Goal: Information Seeking & Learning: Learn about a topic

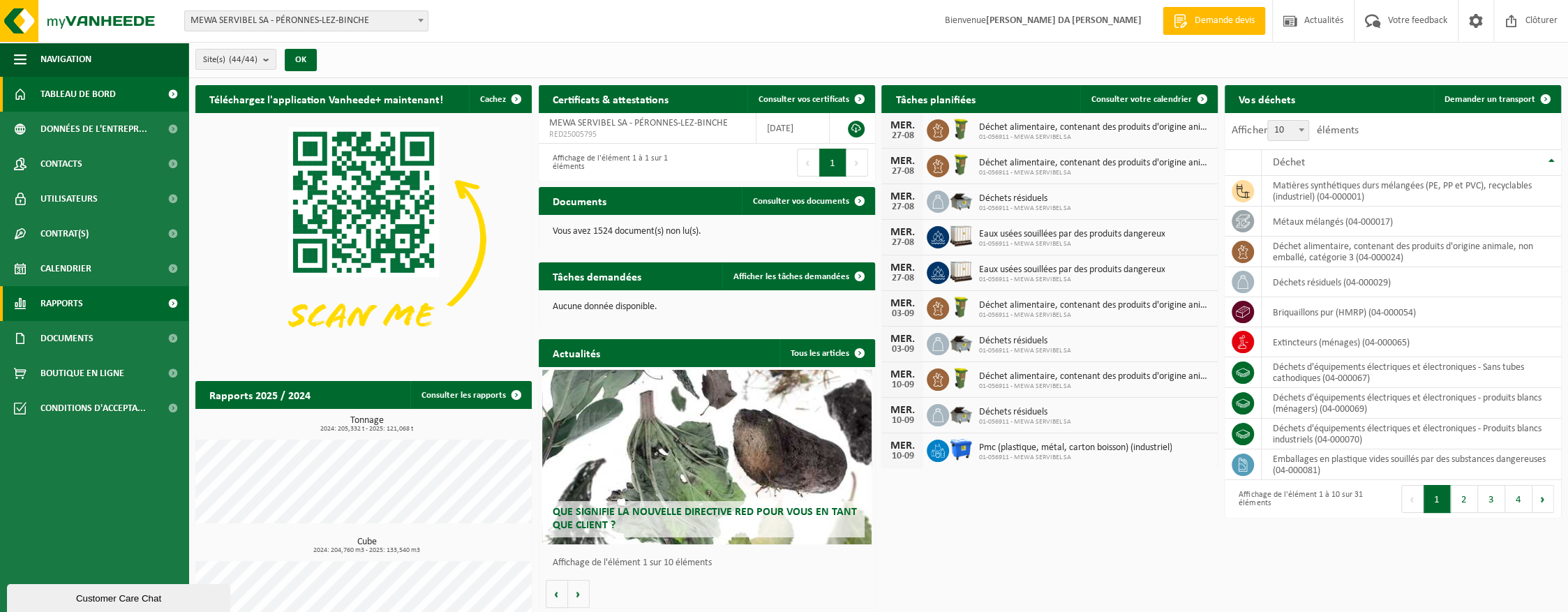
click at [62, 309] on span "Rapports" at bounding box center [61, 303] width 42 height 35
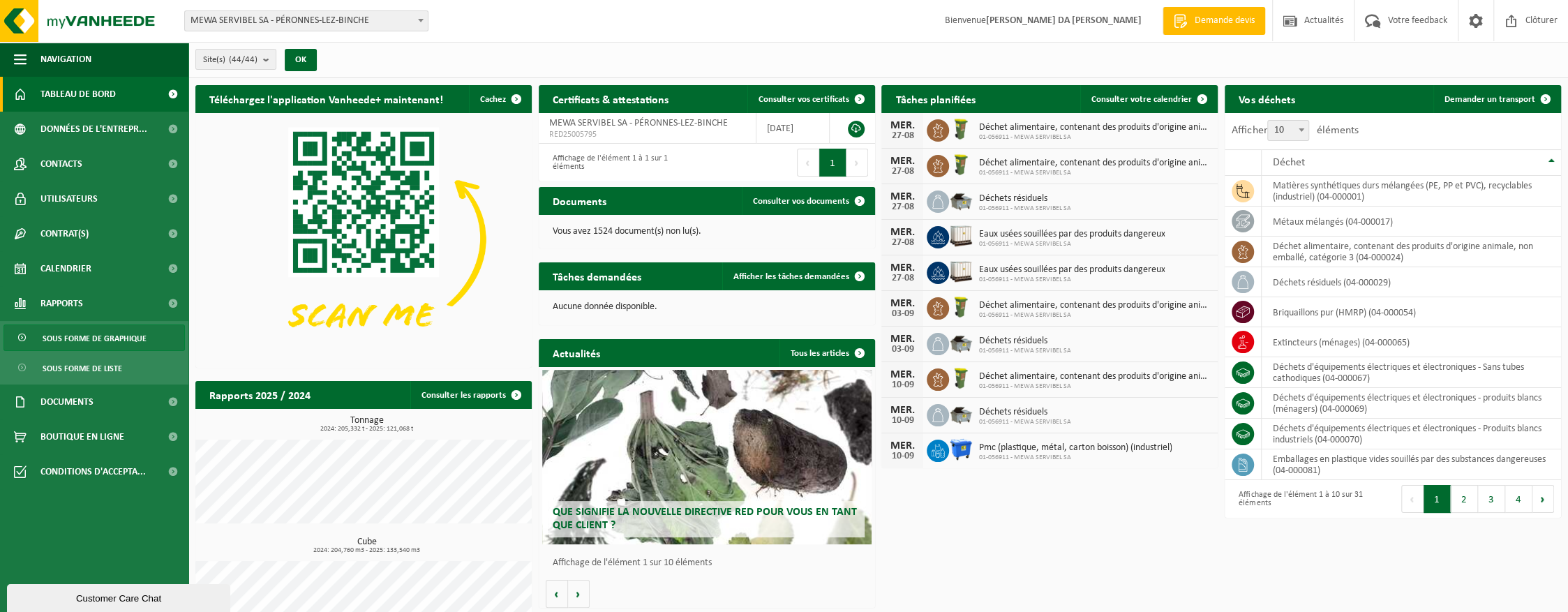
click at [79, 338] on span "Sous forme de graphique" at bounding box center [94, 338] width 104 height 27
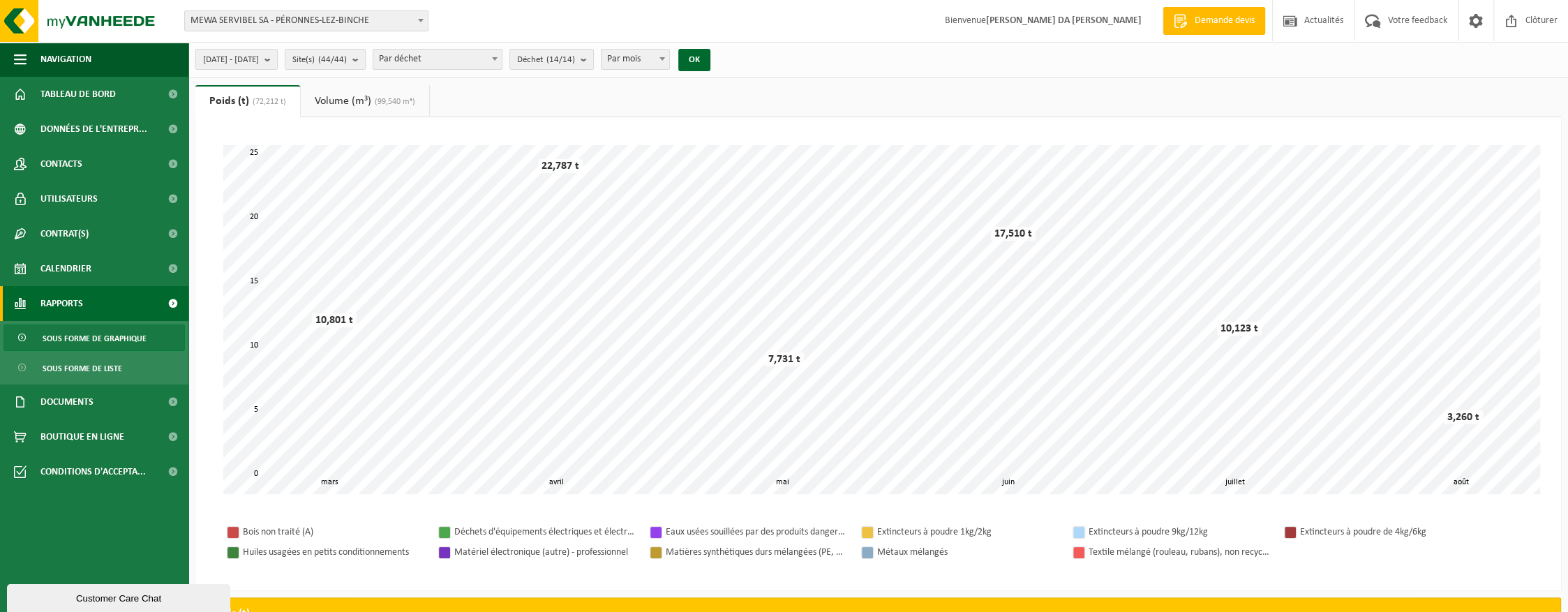
click at [486, 57] on span "Par déchet" at bounding box center [437, 59] width 128 height 19
click at [575, 59] on count "(14/14)" at bounding box center [560, 60] width 29 height 9
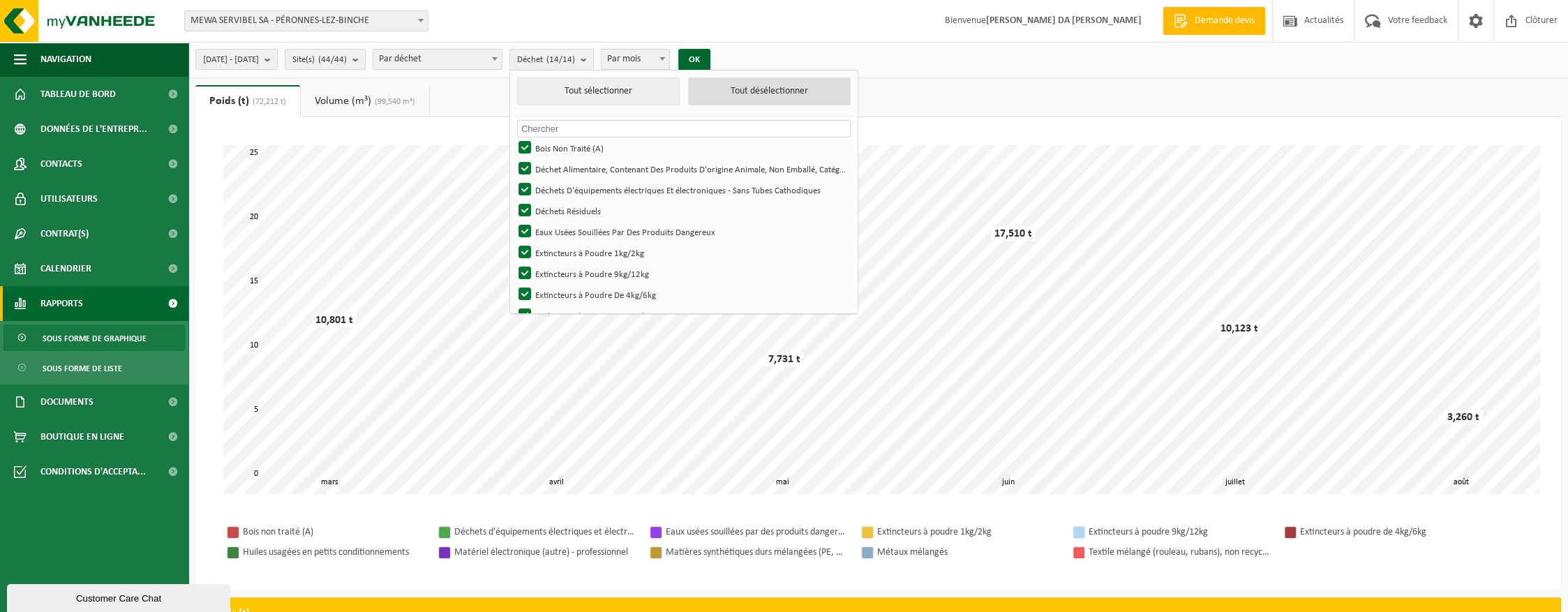
click at [754, 84] on button "Tout désélectionner" at bounding box center [769, 91] width 163 height 28
checkbox input "false"
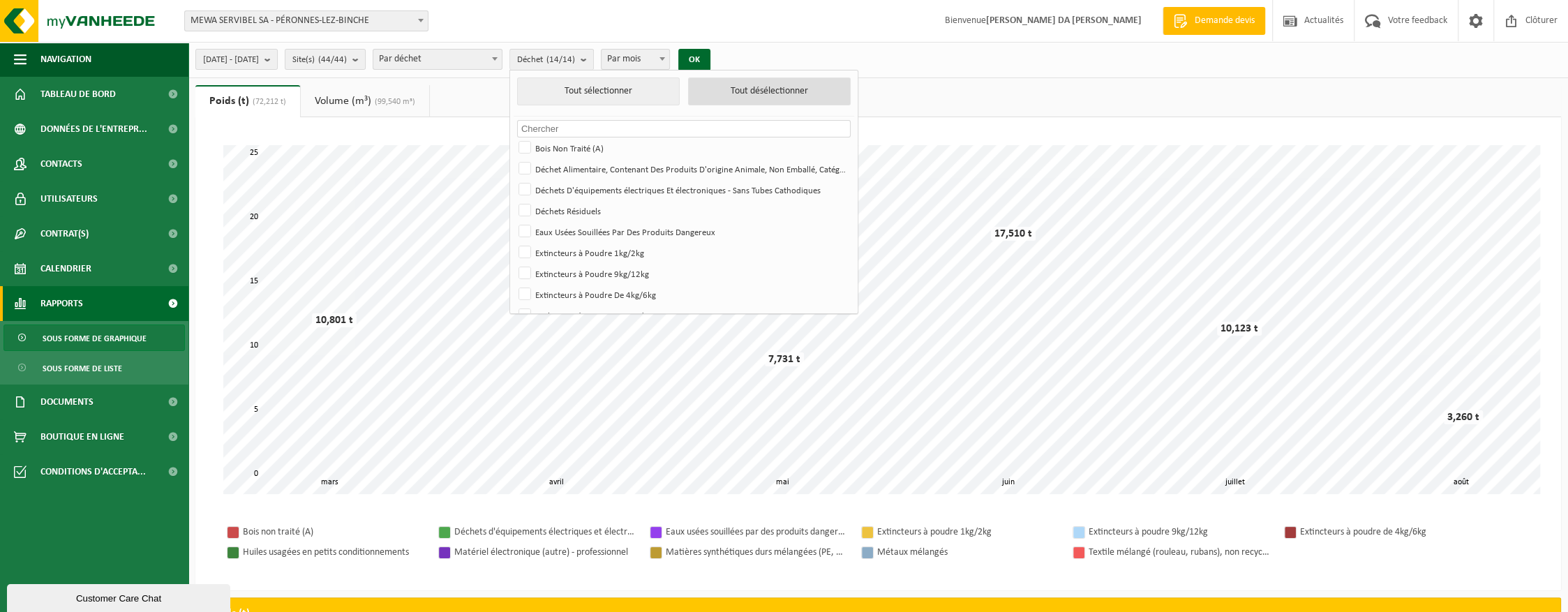
checkbox input "false"
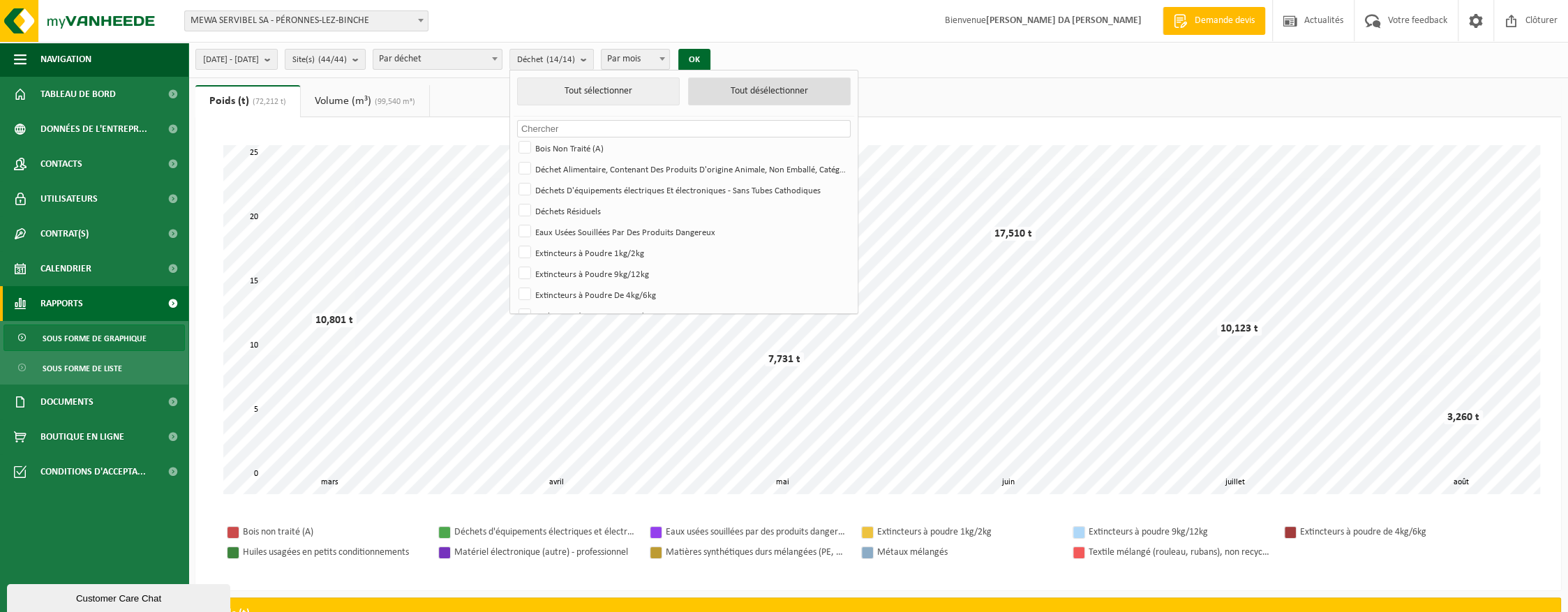
checkbox input "false"
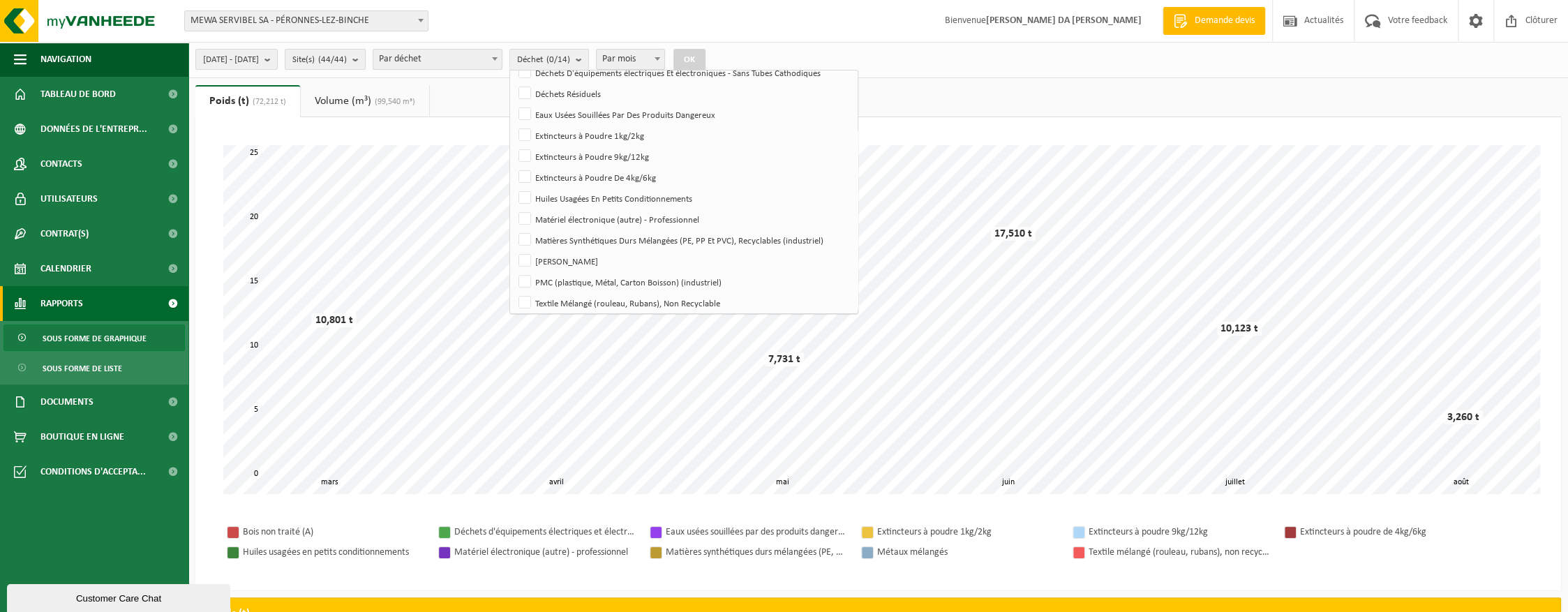
scroll to position [122, 0]
click at [559, 301] on label "Textile Mélangé (rouleau, Rubans), Non Recyclable" at bounding box center [682, 298] width 334 height 21
click at [514, 288] on input "Textile Mélangé (rouleau, Rubans), Non Recyclable" at bounding box center [513, 287] width 1 height 1
checkbox input "true"
click at [705, 59] on button "OK" at bounding box center [689, 60] width 32 height 22
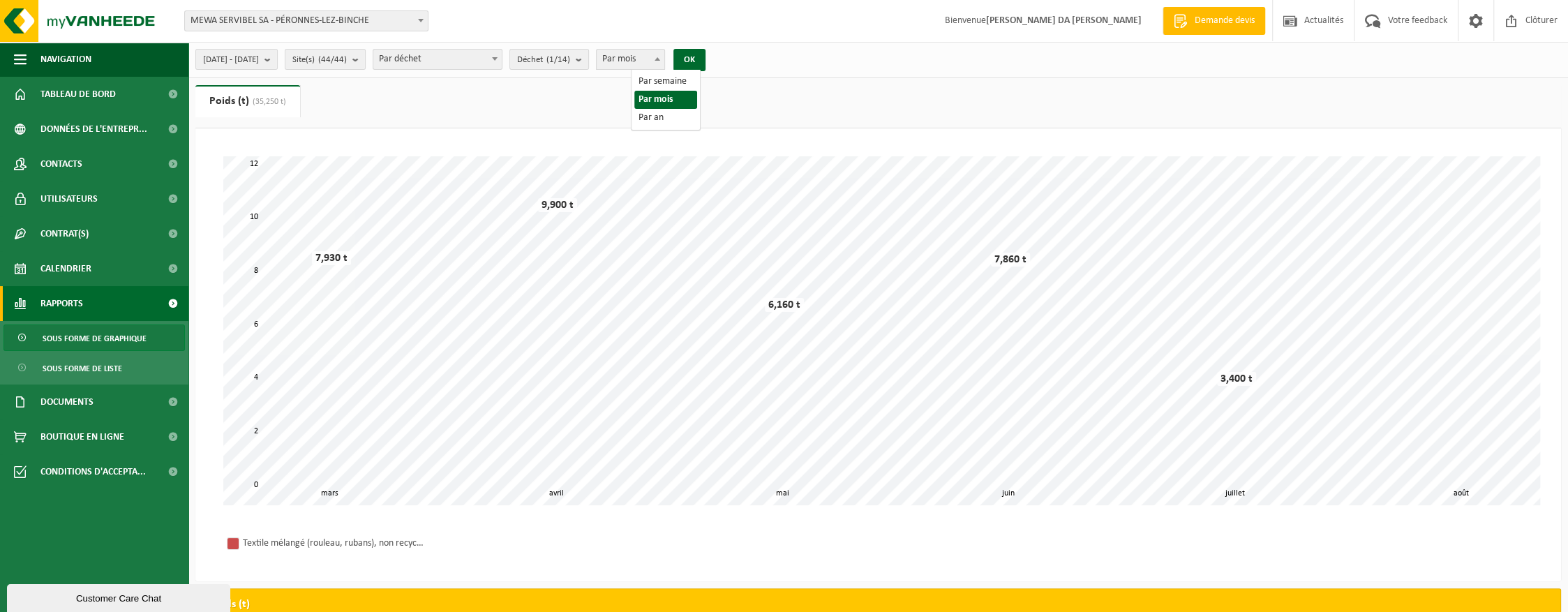
click at [665, 62] on span "Par mois" at bounding box center [630, 59] width 67 height 19
click at [259, 63] on span "[DATE] - [DATE]" at bounding box center [231, 60] width 56 height 21
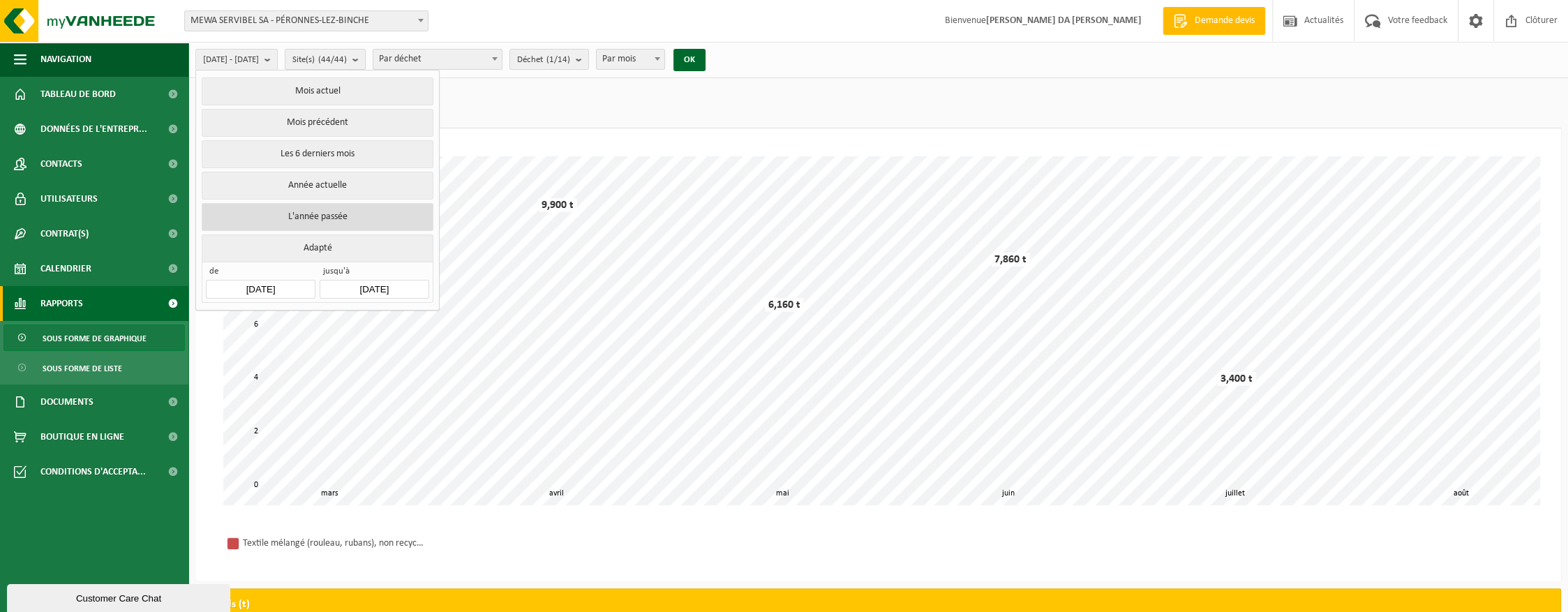
click at [335, 210] on button "L'année passée" at bounding box center [317, 217] width 231 height 28
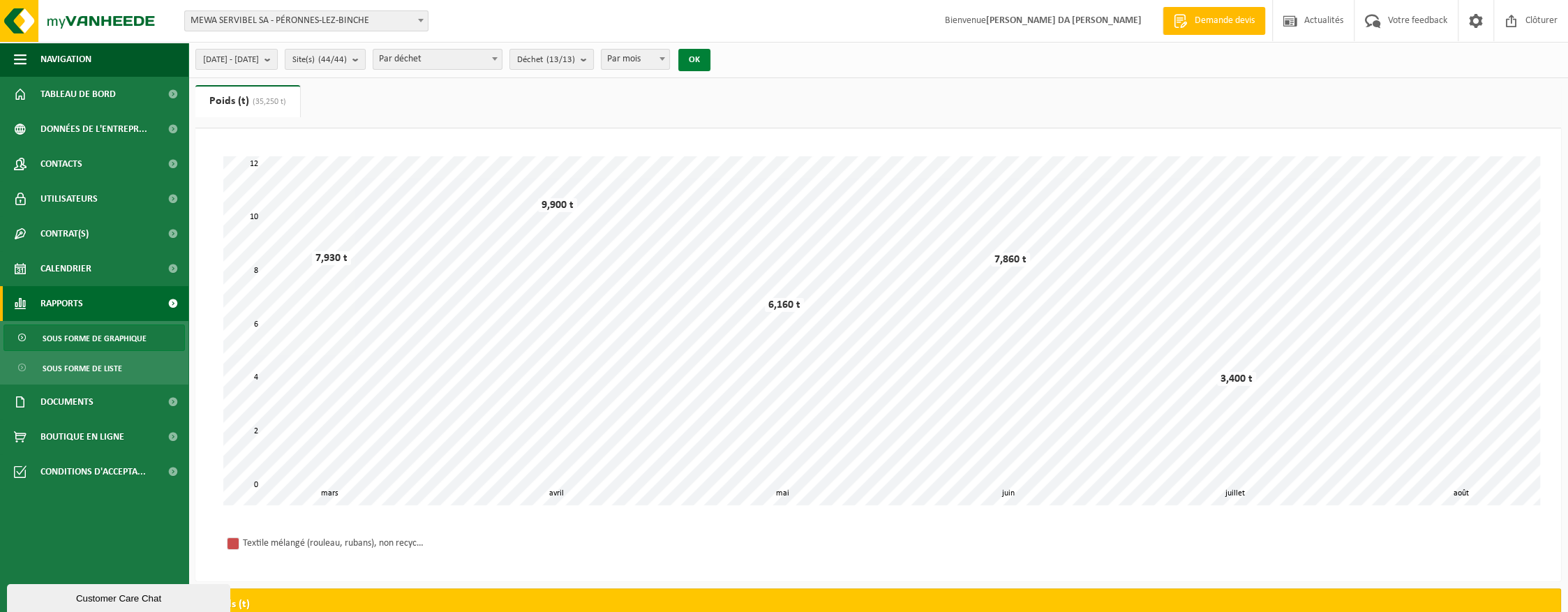
click at [710, 60] on button "OK" at bounding box center [694, 60] width 32 height 22
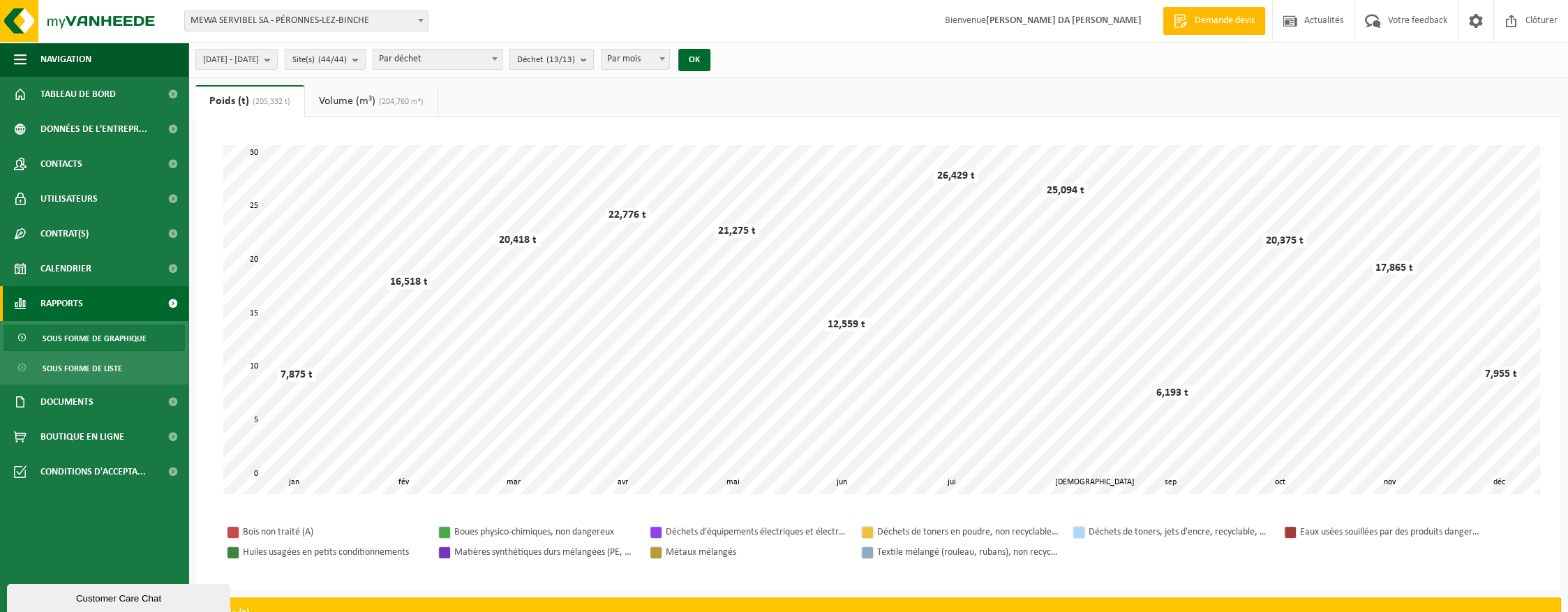
click at [575, 60] on span "Déchet (13/13)" at bounding box center [545, 60] width 58 height 21
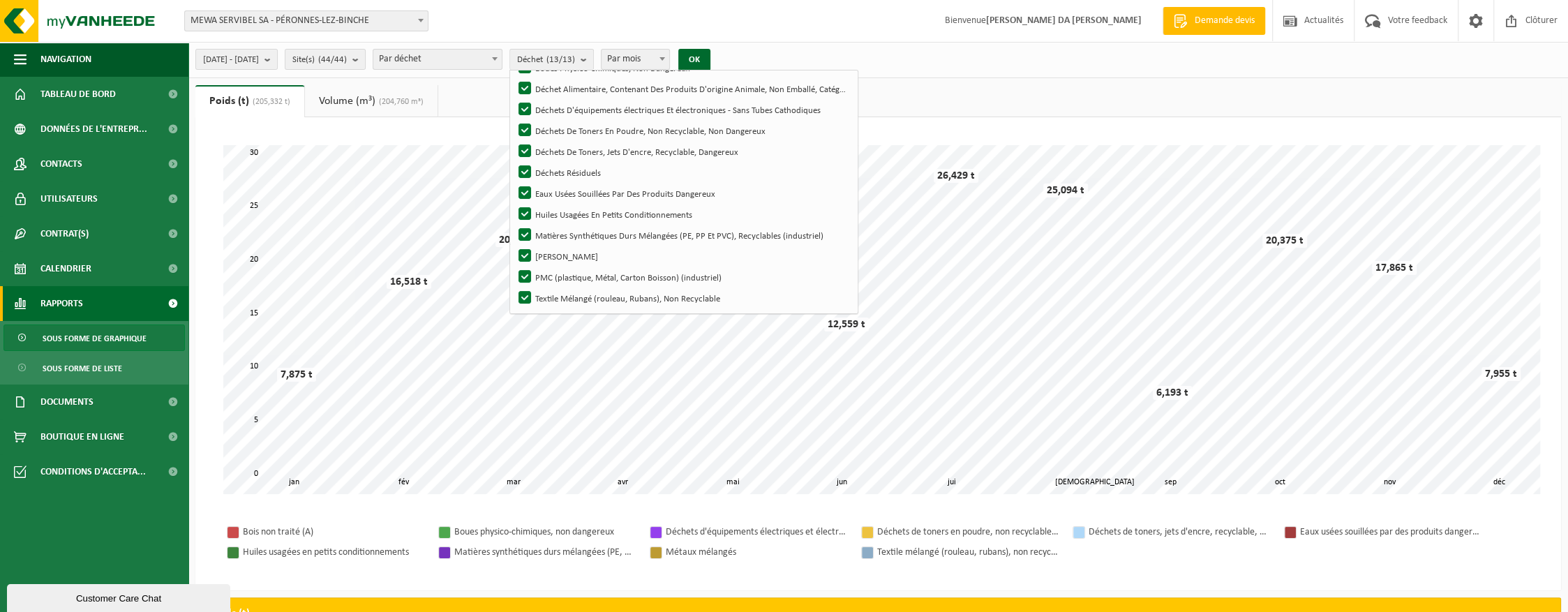
scroll to position [0, 0]
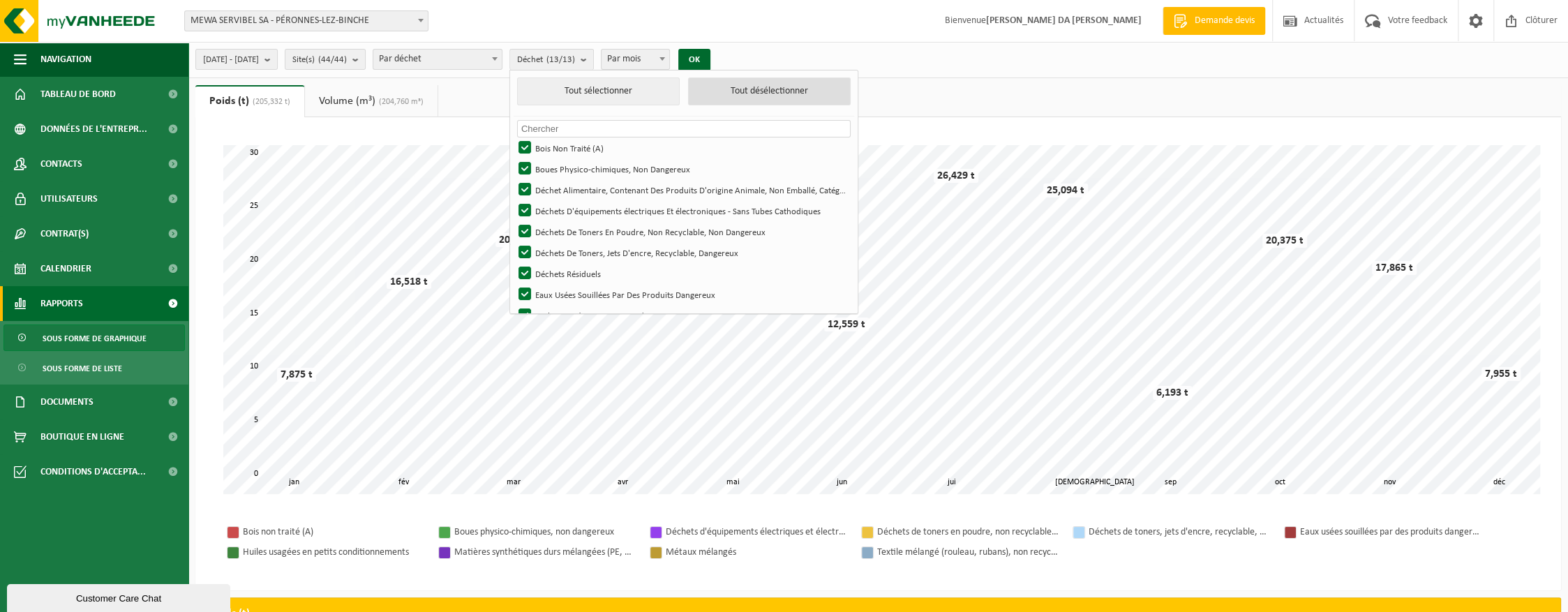
click at [754, 96] on button "Tout désélectionner" at bounding box center [769, 91] width 163 height 28
checkbox input "false"
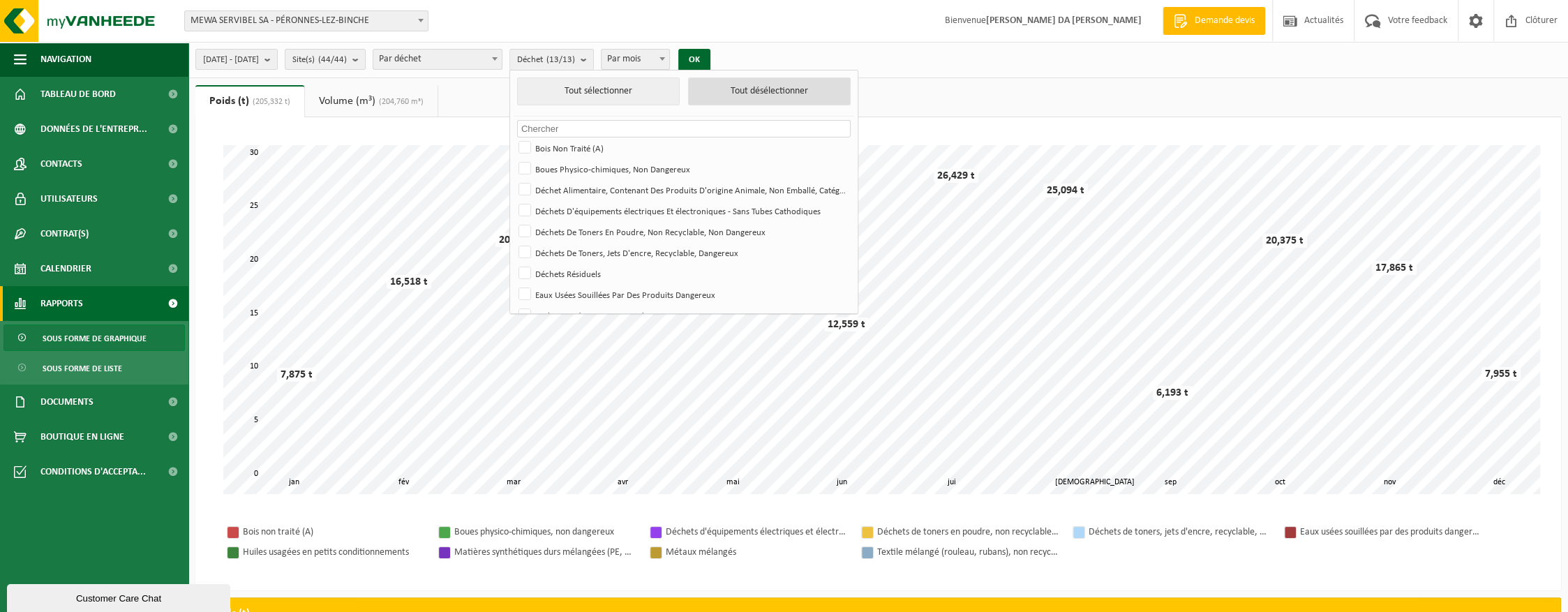
checkbox input "false"
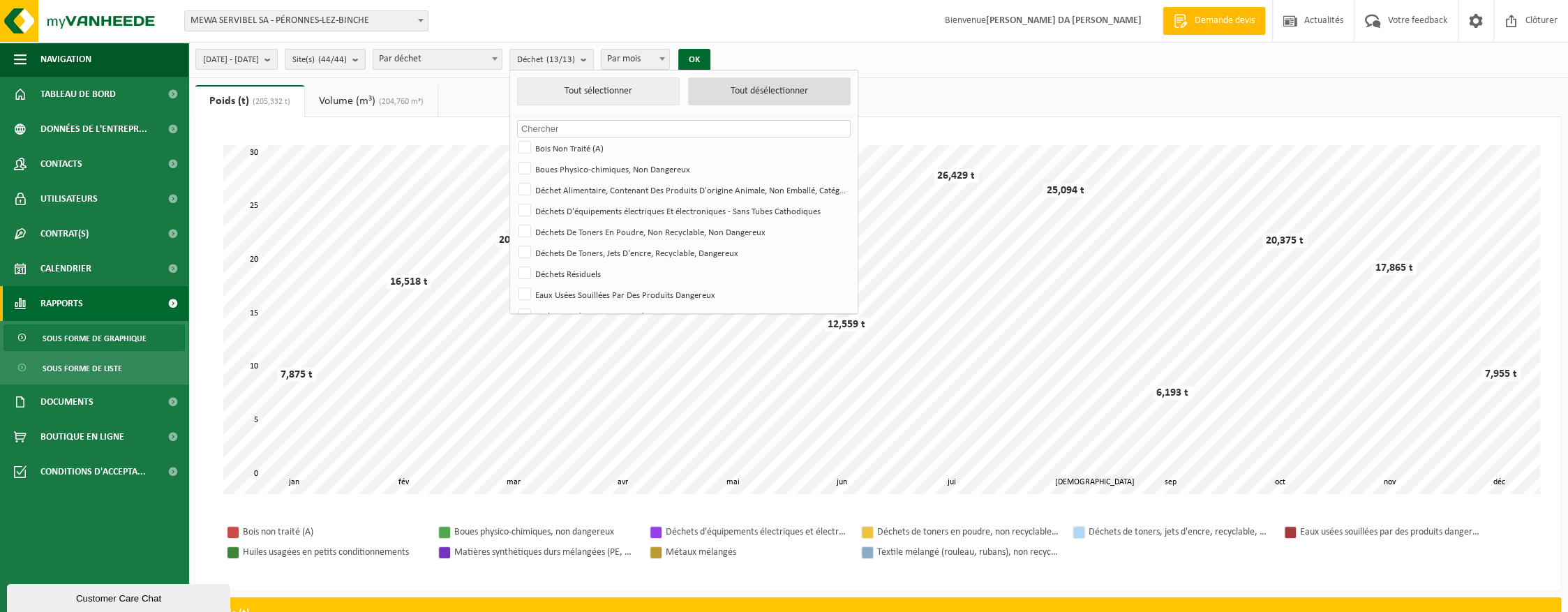
checkbox input "false"
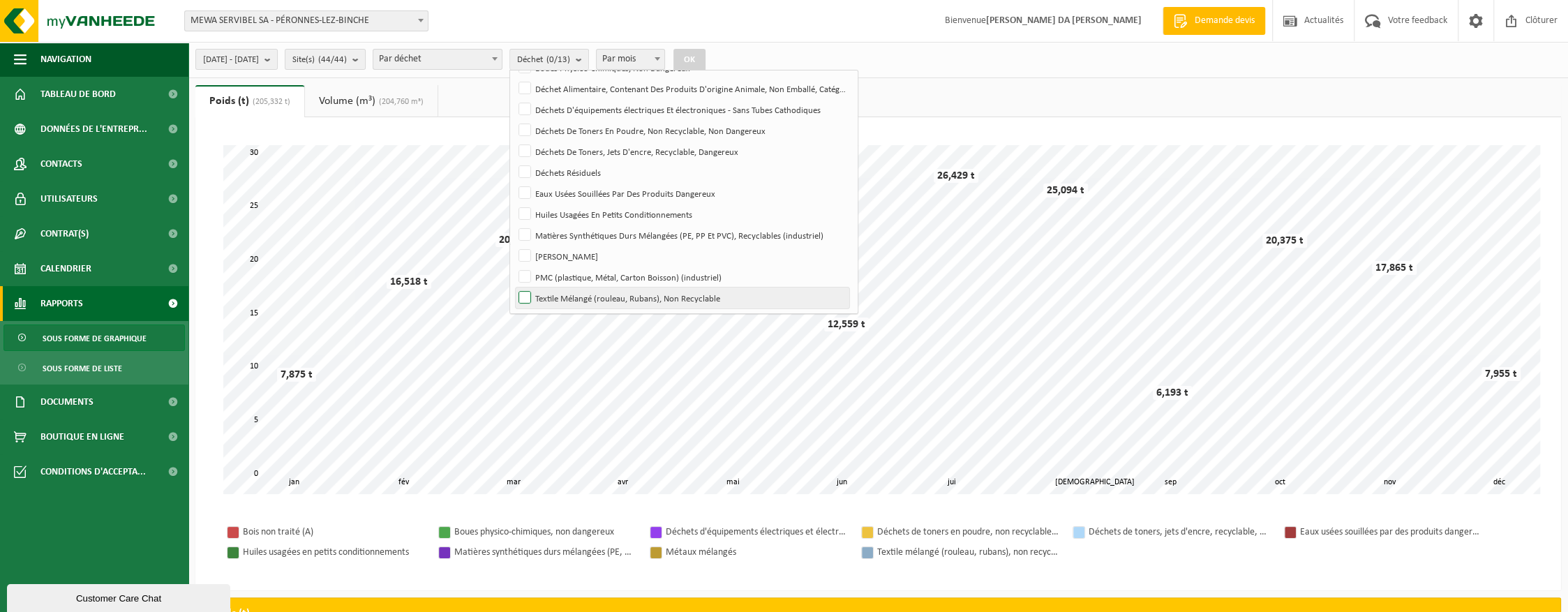
click at [554, 297] on label "Textile Mélangé (rouleau, Rubans), Non Recyclable" at bounding box center [682, 298] width 334 height 21
click at [514, 288] on input "Textile Mélangé (rouleau, Rubans), Non Recyclable" at bounding box center [513, 287] width 1 height 1
checkbox input "true"
click at [705, 62] on button "OK" at bounding box center [689, 60] width 32 height 22
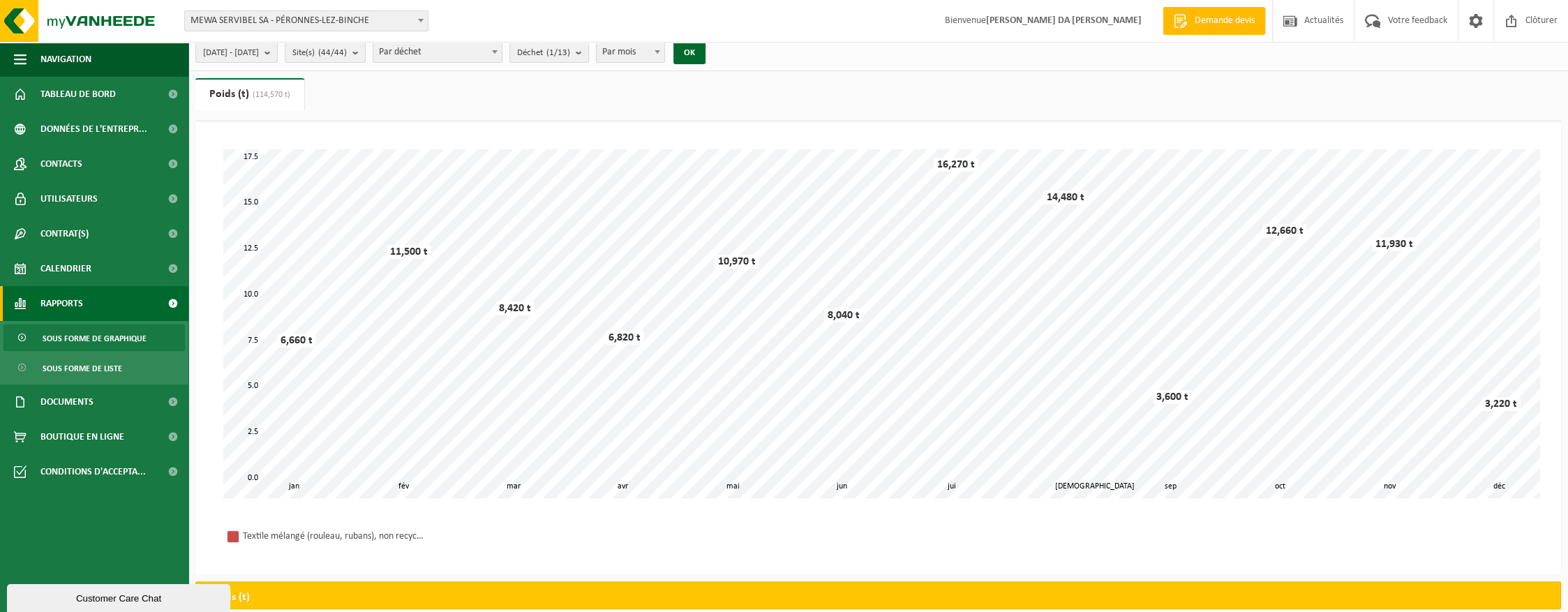
scroll to position [0, 0]
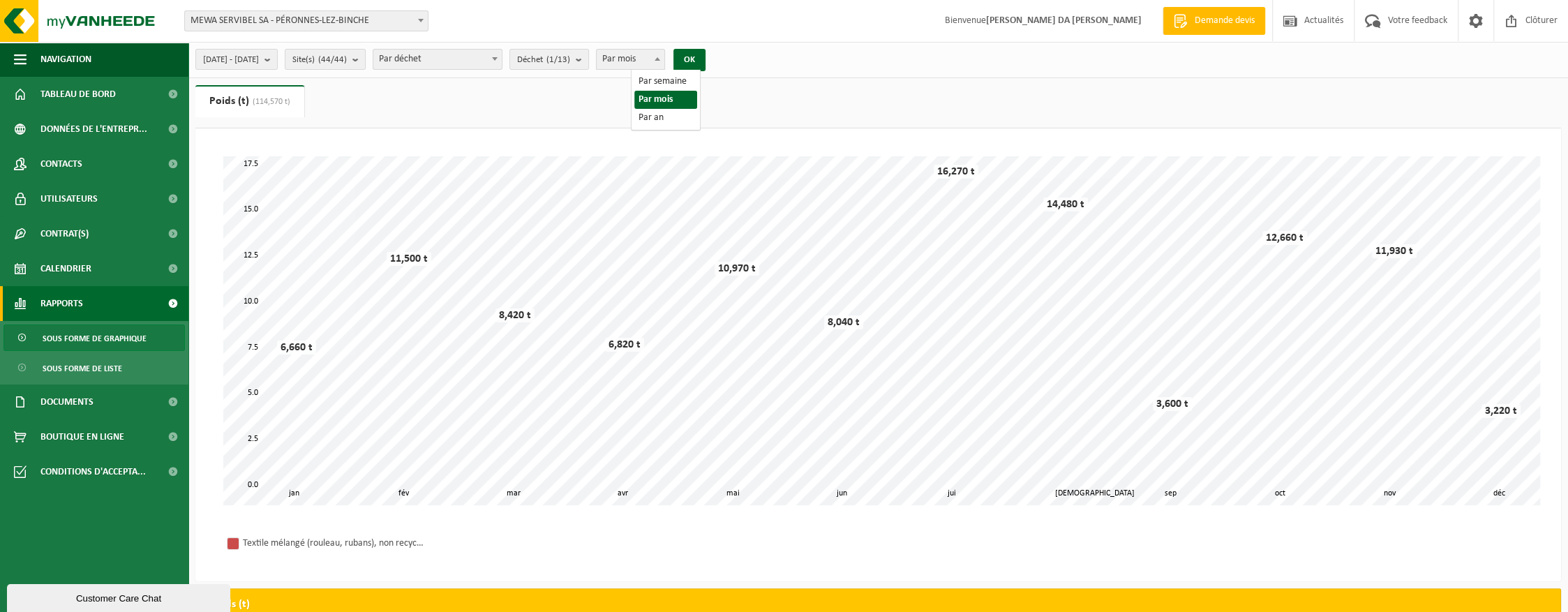
click at [665, 63] on span "Par mois" at bounding box center [630, 59] width 67 height 19
click at [705, 65] on button "OK" at bounding box center [689, 60] width 32 height 22
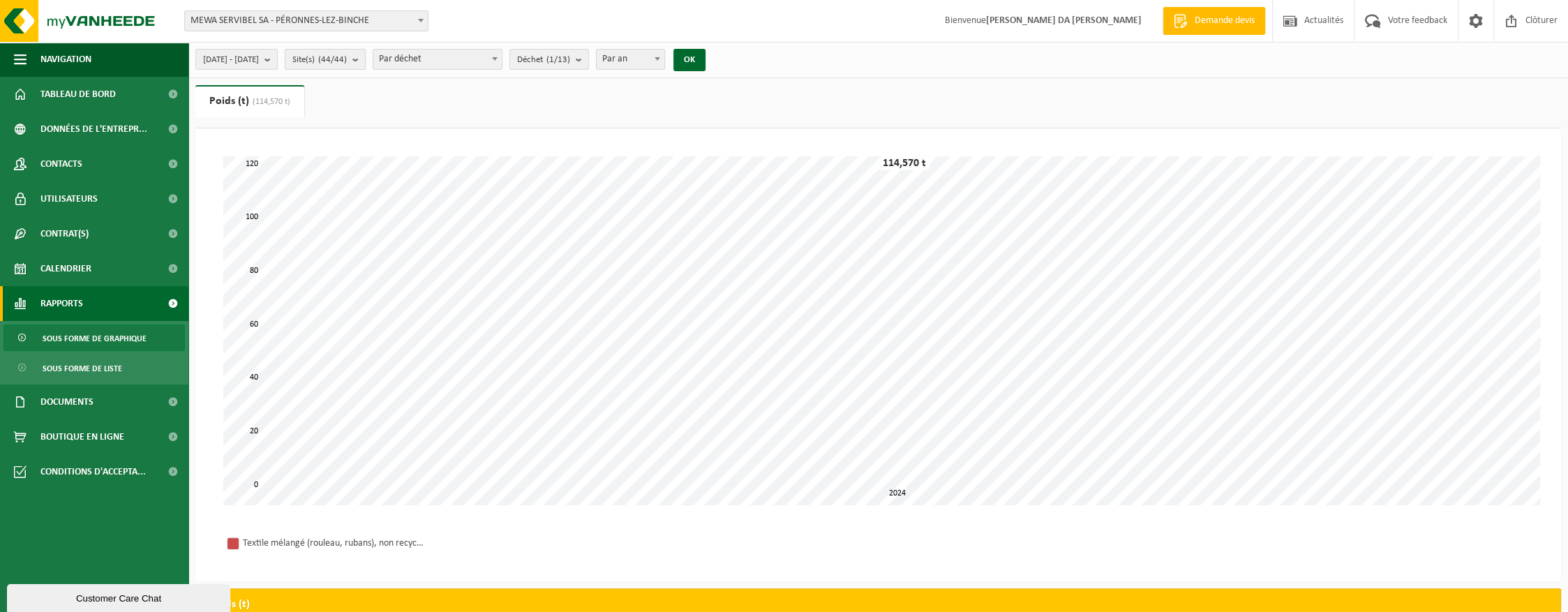
click at [347, 66] on span "Site(s) (44/44)" at bounding box center [319, 60] width 55 height 21
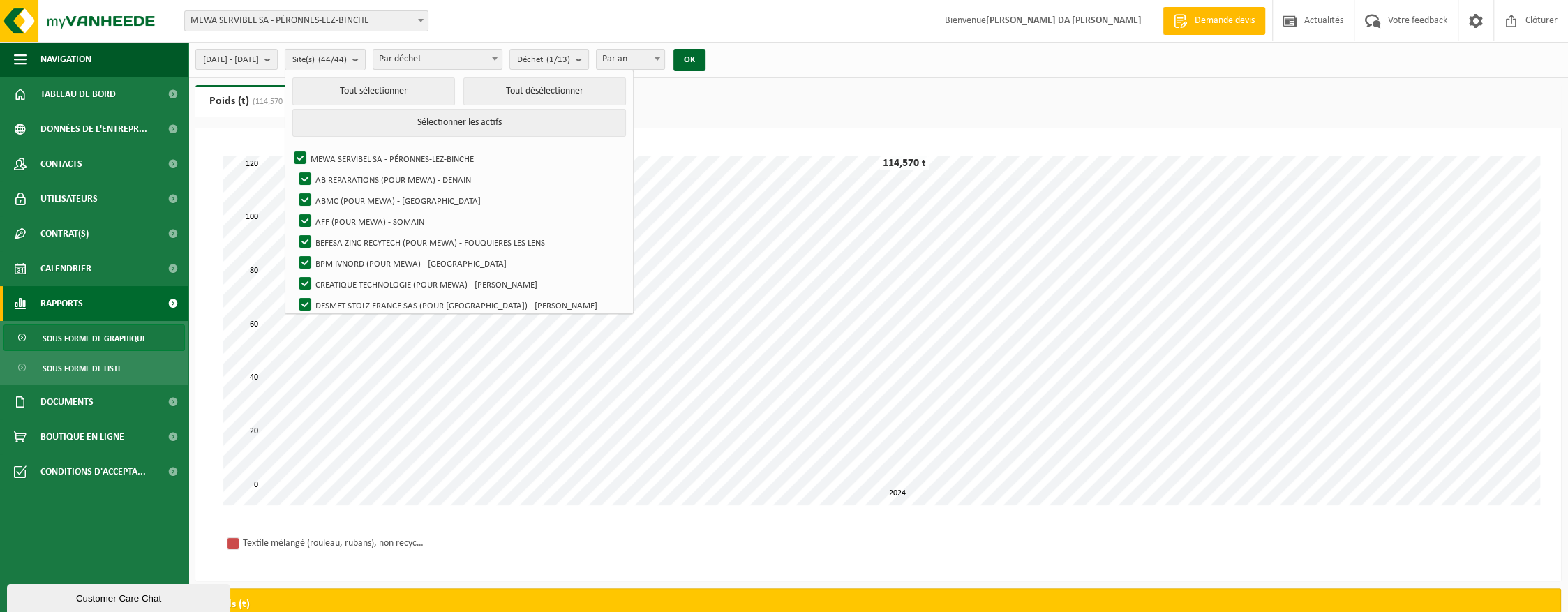
click at [347, 66] on span "Site(s) (44/44)" at bounding box center [319, 60] width 55 height 21
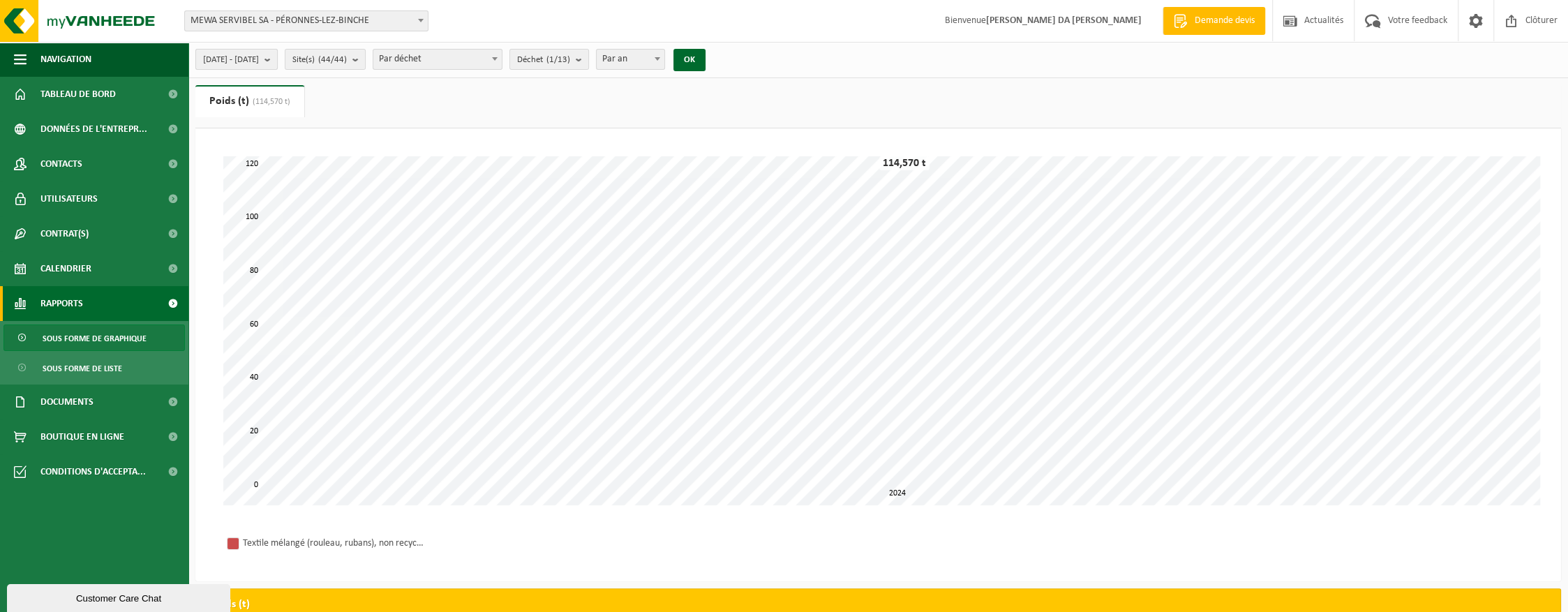
click at [259, 62] on span "[DATE] - [DATE]" at bounding box center [231, 60] width 56 height 21
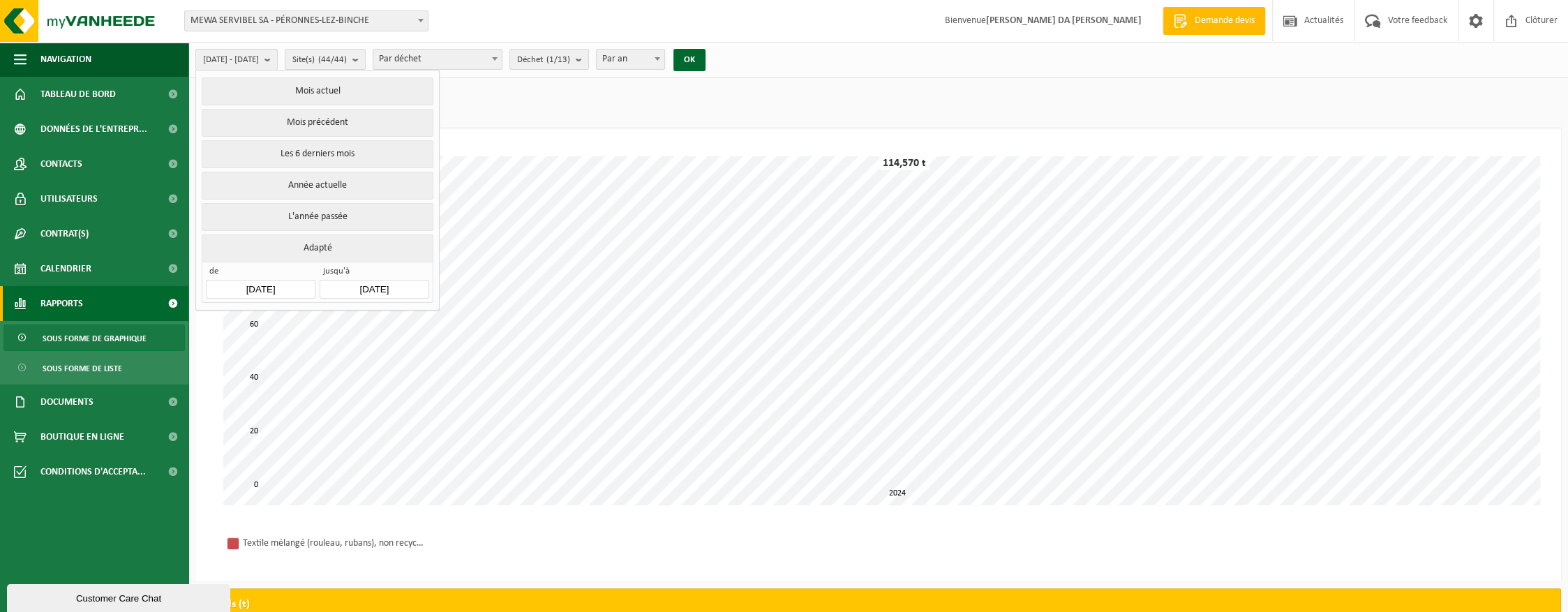
click at [259, 62] on span "[DATE] - [DATE]" at bounding box center [231, 60] width 56 height 21
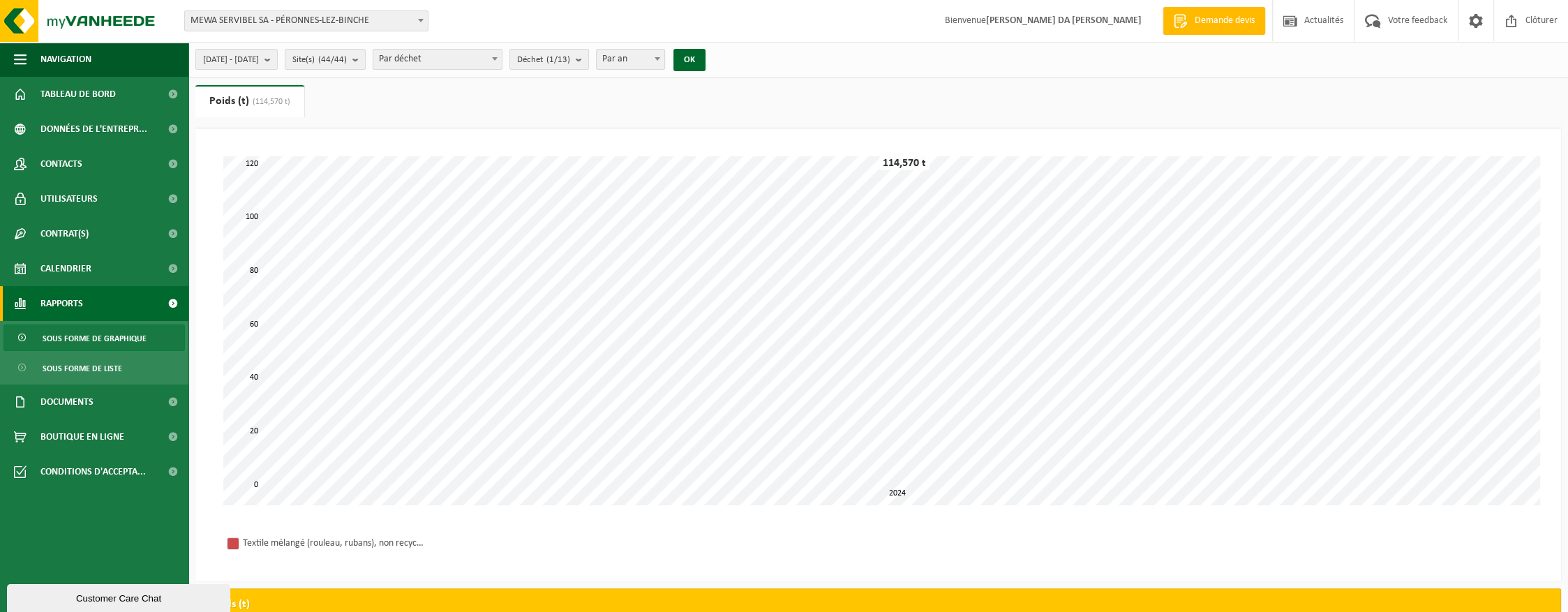
click at [665, 64] on span "Par an" at bounding box center [630, 59] width 67 height 19
select select "1"
click at [705, 65] on button "OK" at bounding box center [689, 60] width 32 height 22
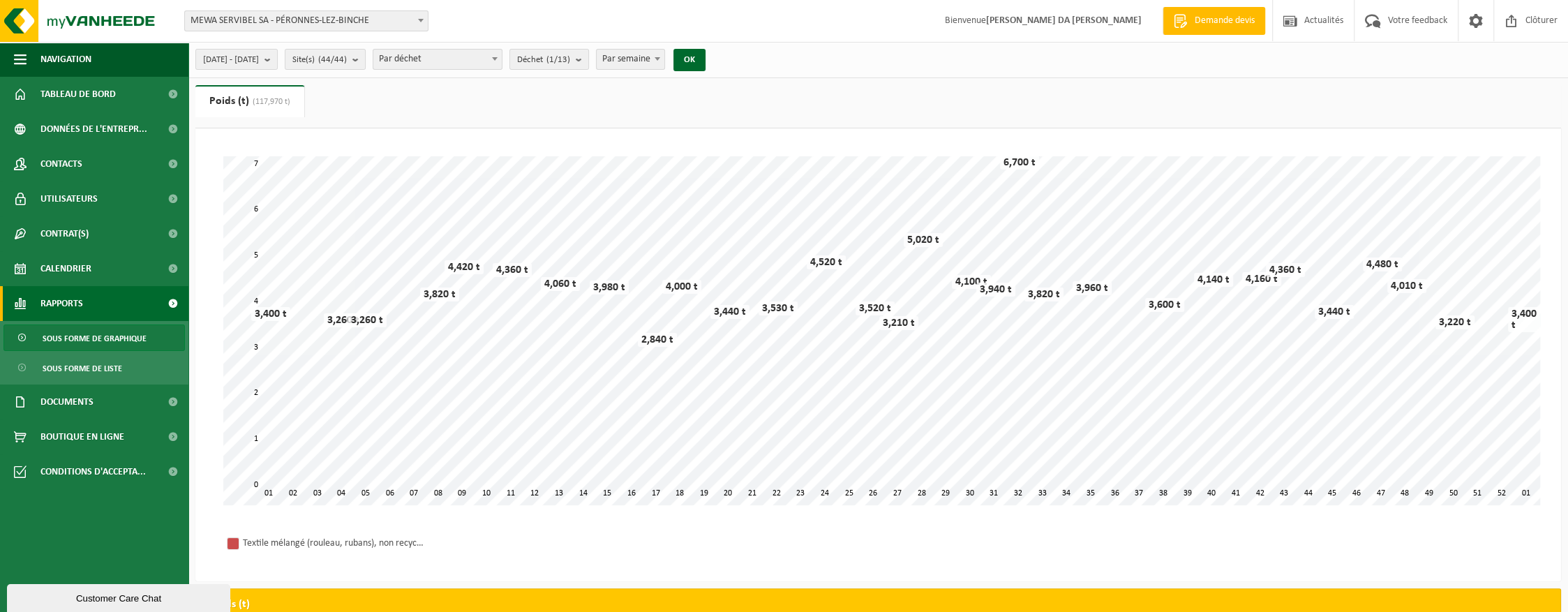
click at [458, 66] on span "Par déchet" at bounding box center [437, 59] width 128 height 19
click at [560, 66] on span "Déchet (1/13)" at bounding box center [543, 60] width 53 height 21
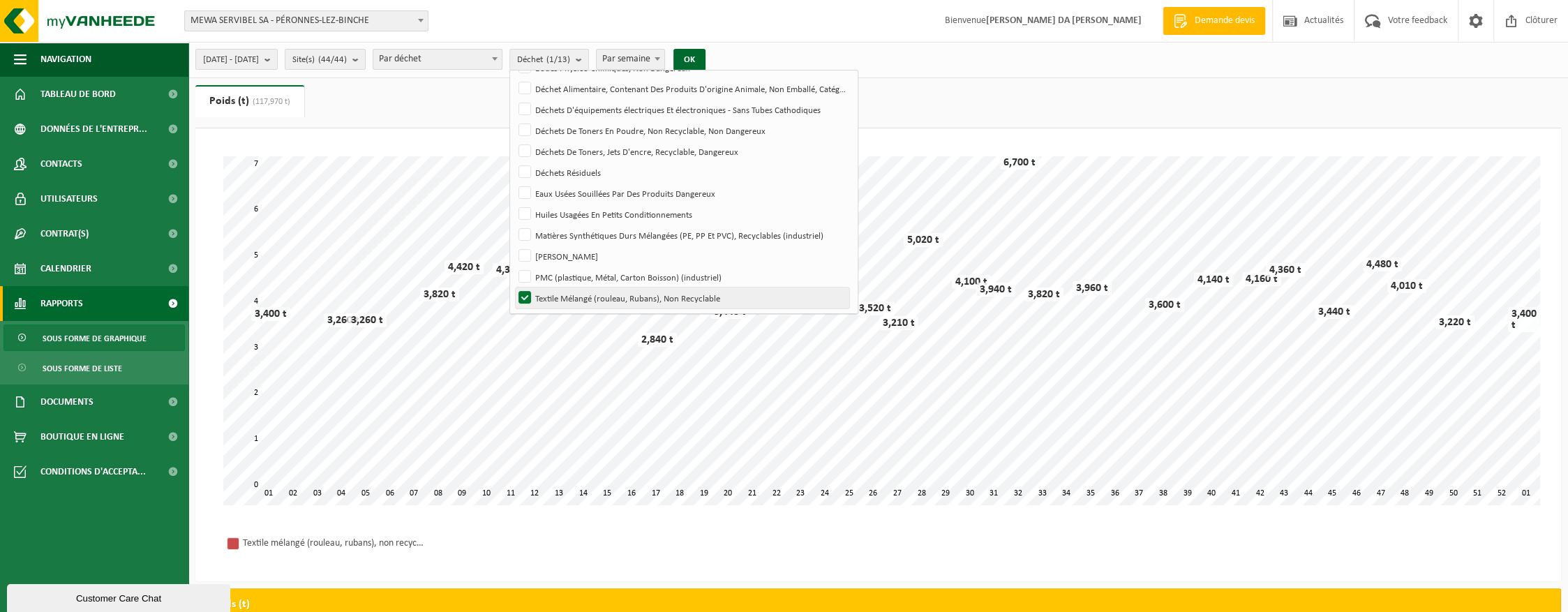
click at [557, 296] on label "Textile Mélangé (rouleau, Rubans), Non Recyclable" at bounding box center [682, 298] width 334 height 21
click at [514, 288] on input "Textile Mélangé (rouleau, Rubans), Non Recyclable" at bounding box center [513, 287] width 1 height 1
checkbox input "false"
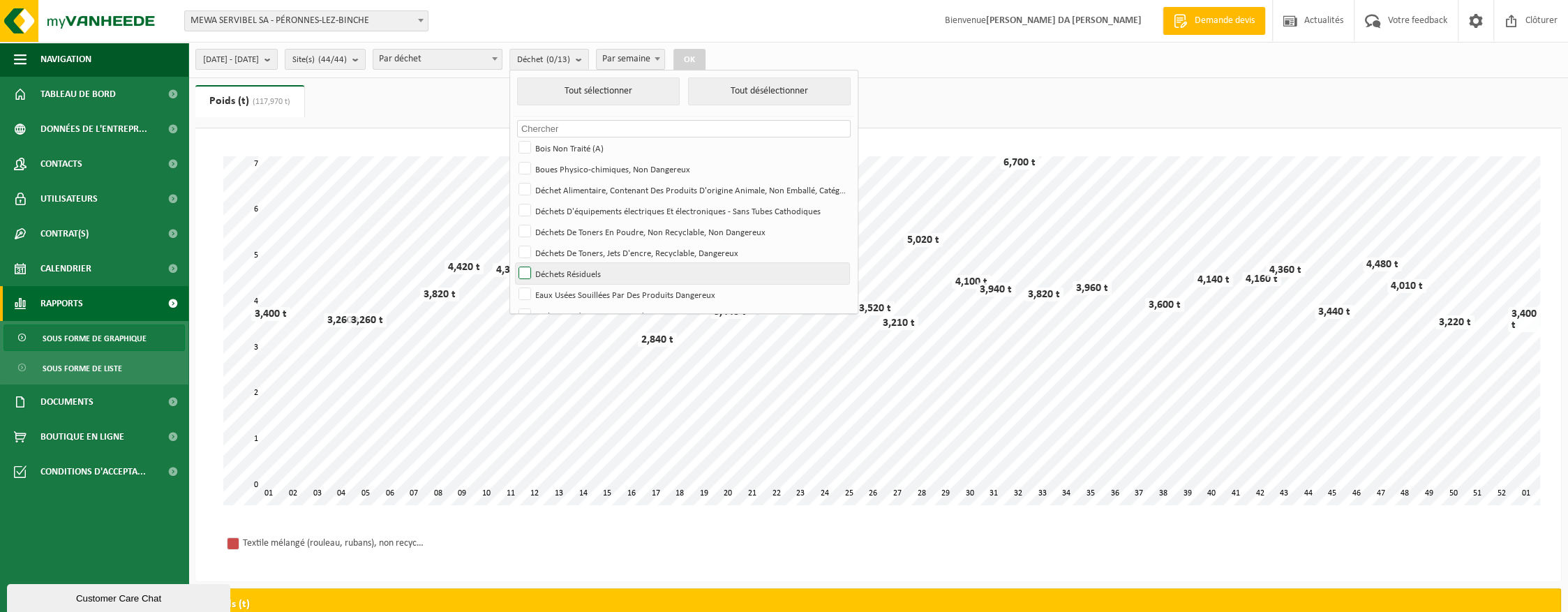
click at [561, 272] on label "Déchets Résiduels" at bounding box center [682, 273] width 334 height 21
click at [514, 263] on input "Déchets Résiduels" at bounding box center [513, 263] width 1 height 1
click at [705, 57] on button "OK" at bounding box center [689, 60] width 32 height 22
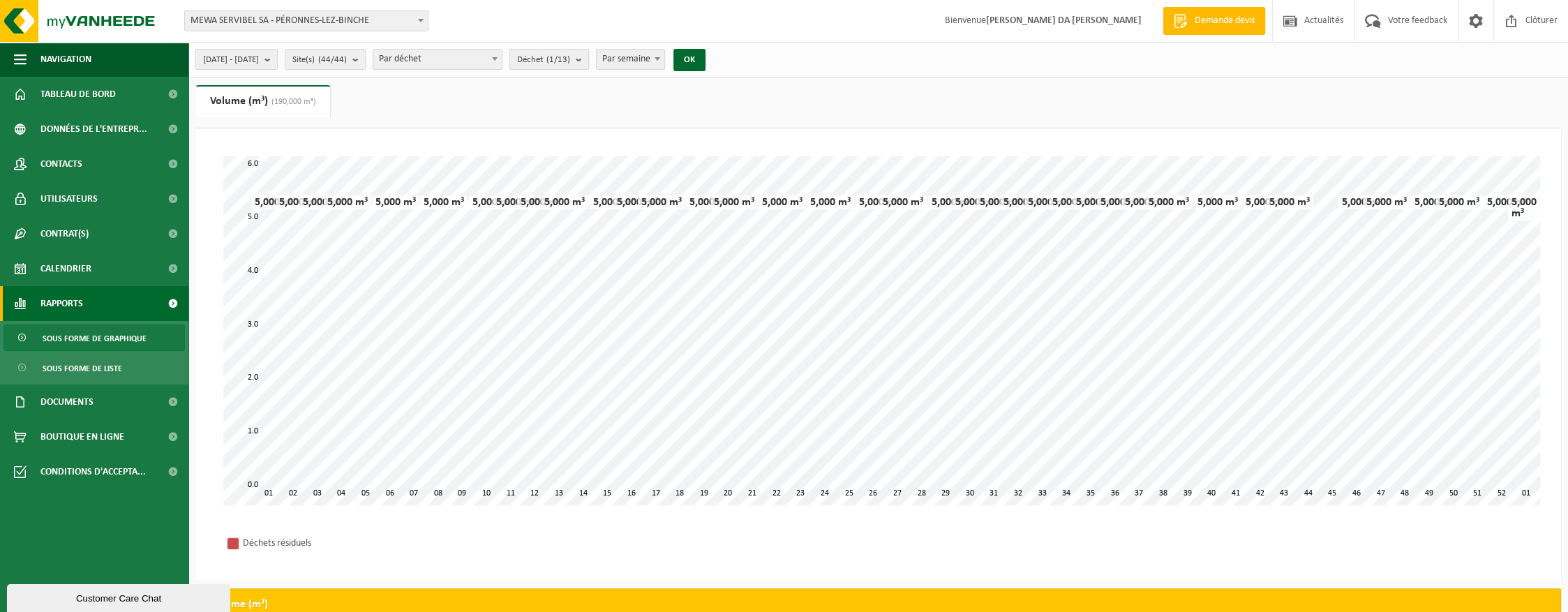
click at [570, 66] on span "Déchet (1/13)" at bounding box center [543, 60] width 53 height 21
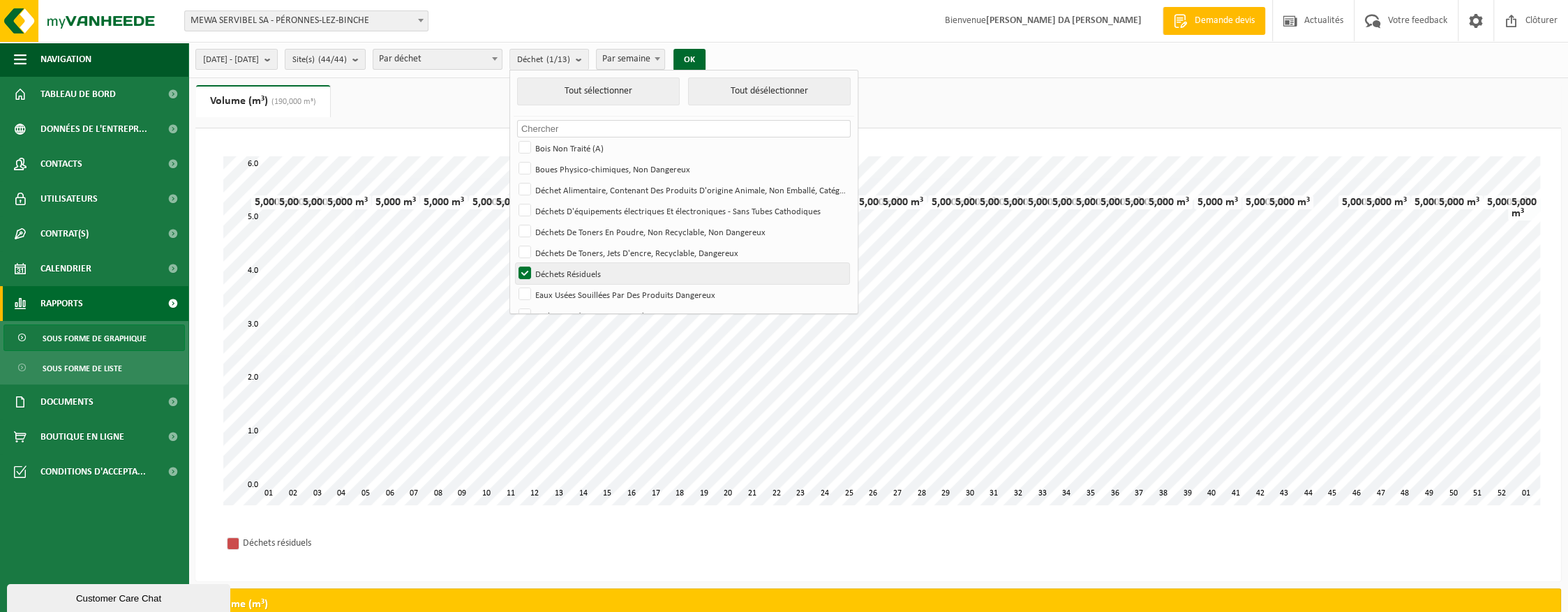
click at [560, 268] on label "Déchets Résiduels" at bounding box center [682, 273] width 334 height 21
click at [514, 263] on input "Déchets Résiduels" at bounding box center [513, 263] width 1 height 1
checkbox input "false"
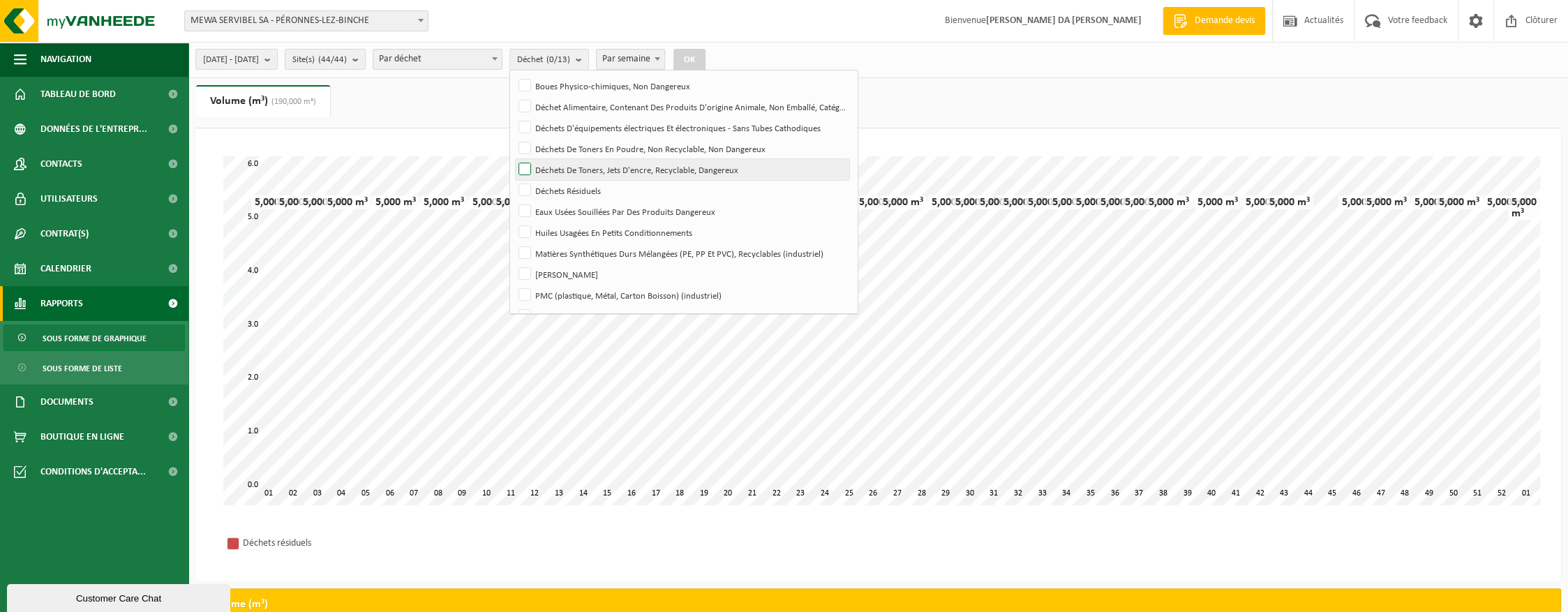
scroll to position [101, 0]
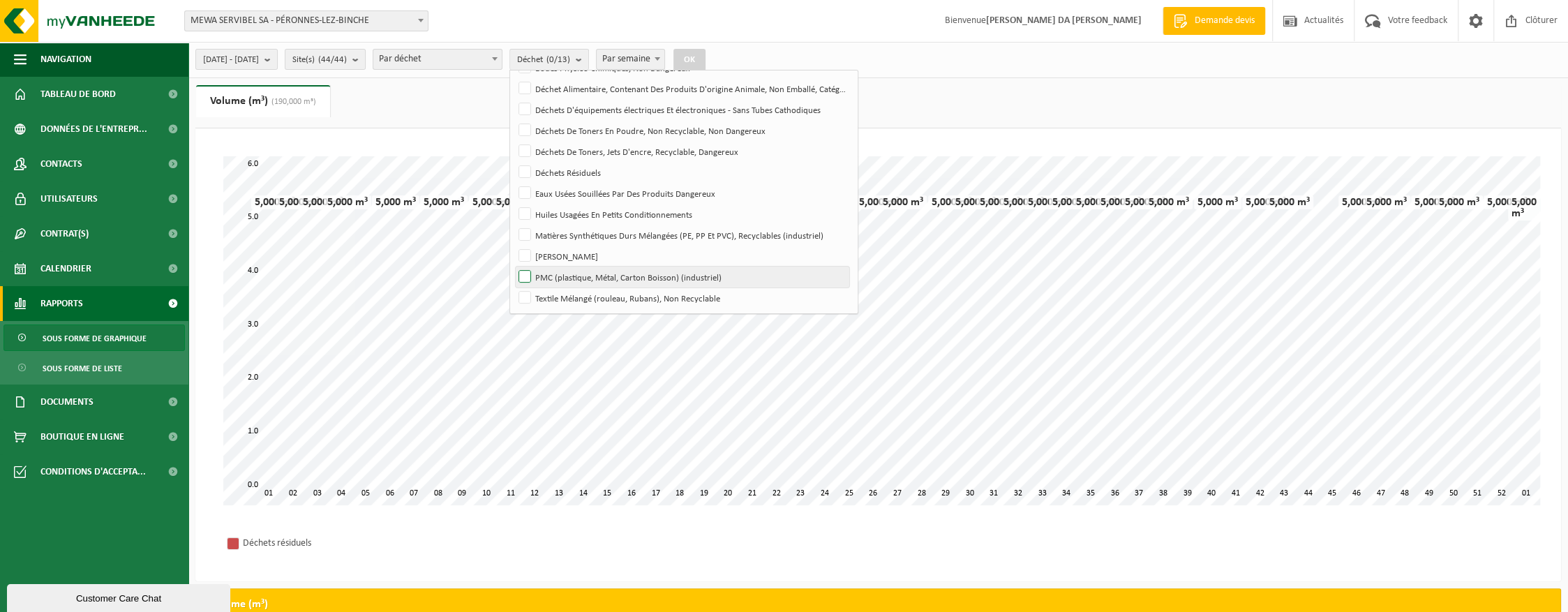
click at [563, 276] on label "PMC (plastique, Métal, Carton Boisson) (industriel)" at bounding box center [682, 276] width 334 height 21
click at [514, 266] on input "PMC (plastique, Métal, Carton Boisson) (industriel)" at bounding box center [513, 265] width 1 height 1
click at [705, 54] on button "OK" at bounding box center [689, 60] width 32 height 22
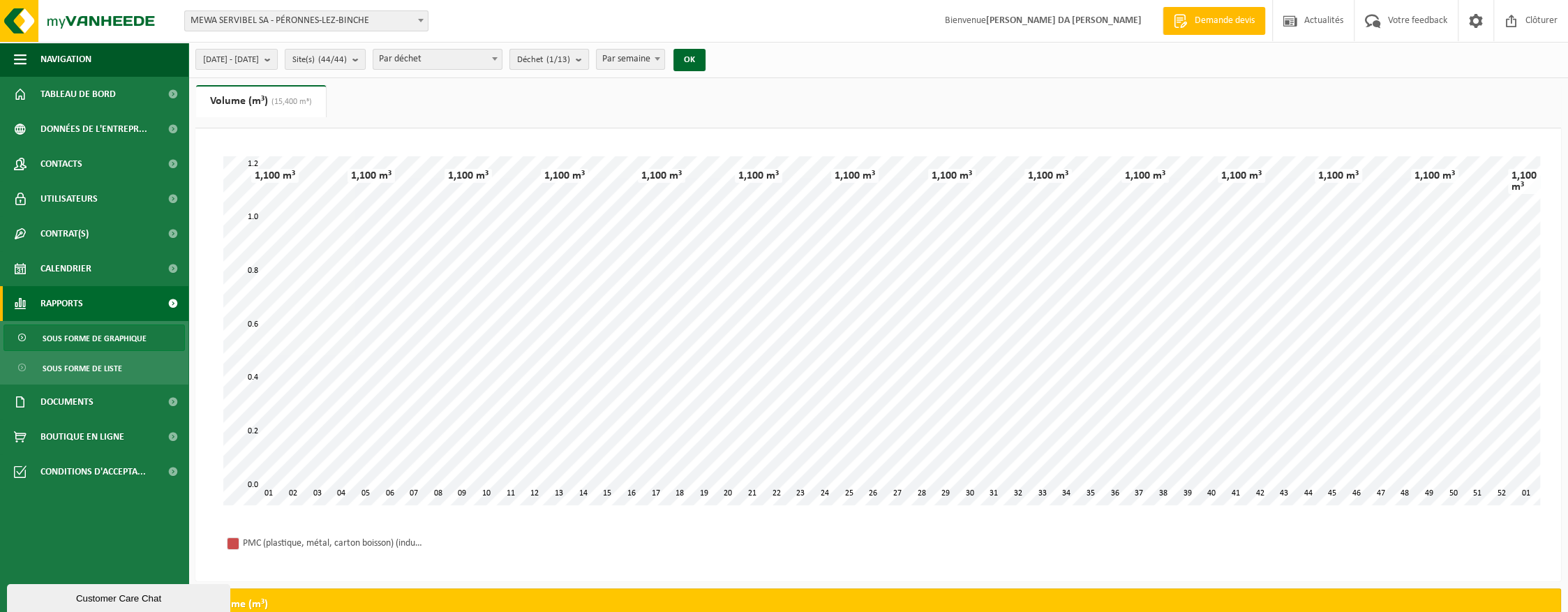
click at [570, 65] on span "Déchet (1/13)" at bounding box center [543, 60] width 53 height 21
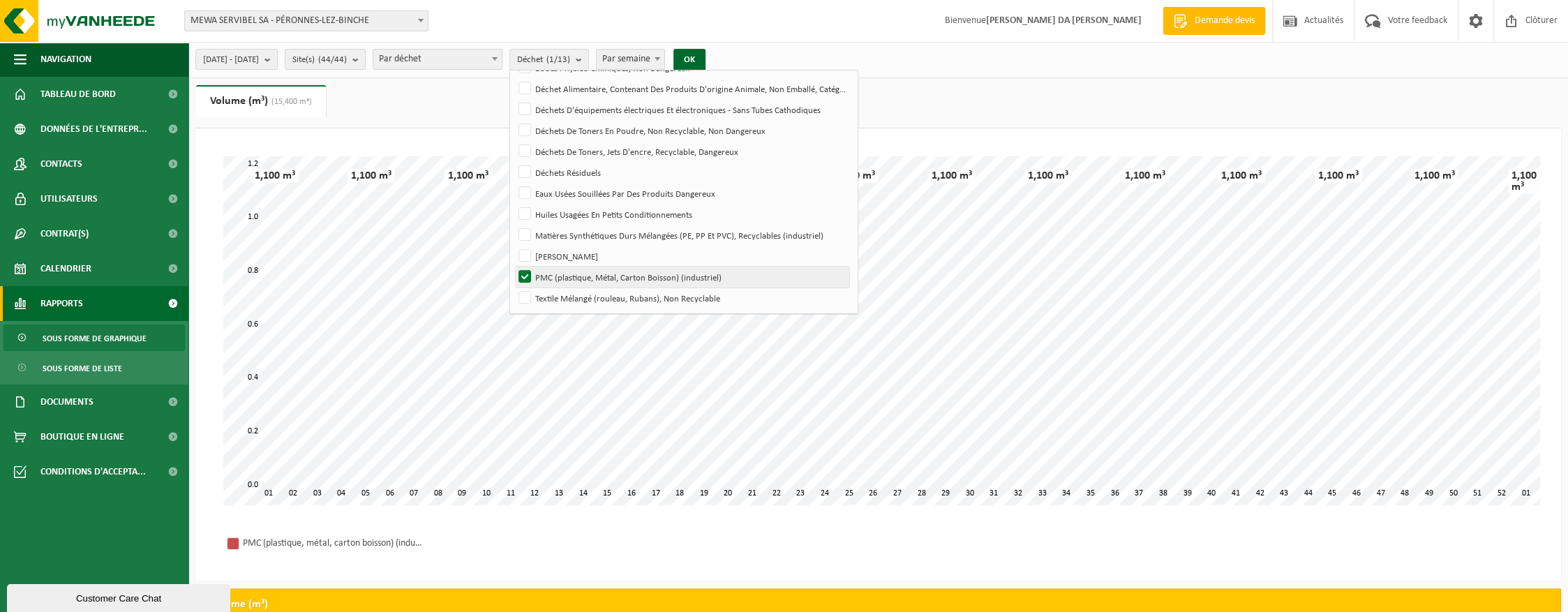
click at [563, 275] on label "PMC (plastique, Métal, Carton Boisson) (industriel)" at bounding box center [682, 276] width 334 height 21
click at [514, 266] on input "PMC (plastique, Métal, Carton Boisson) (industriel)" at bounding box center [513, 265] width 1 height 1
checkbox input "false"
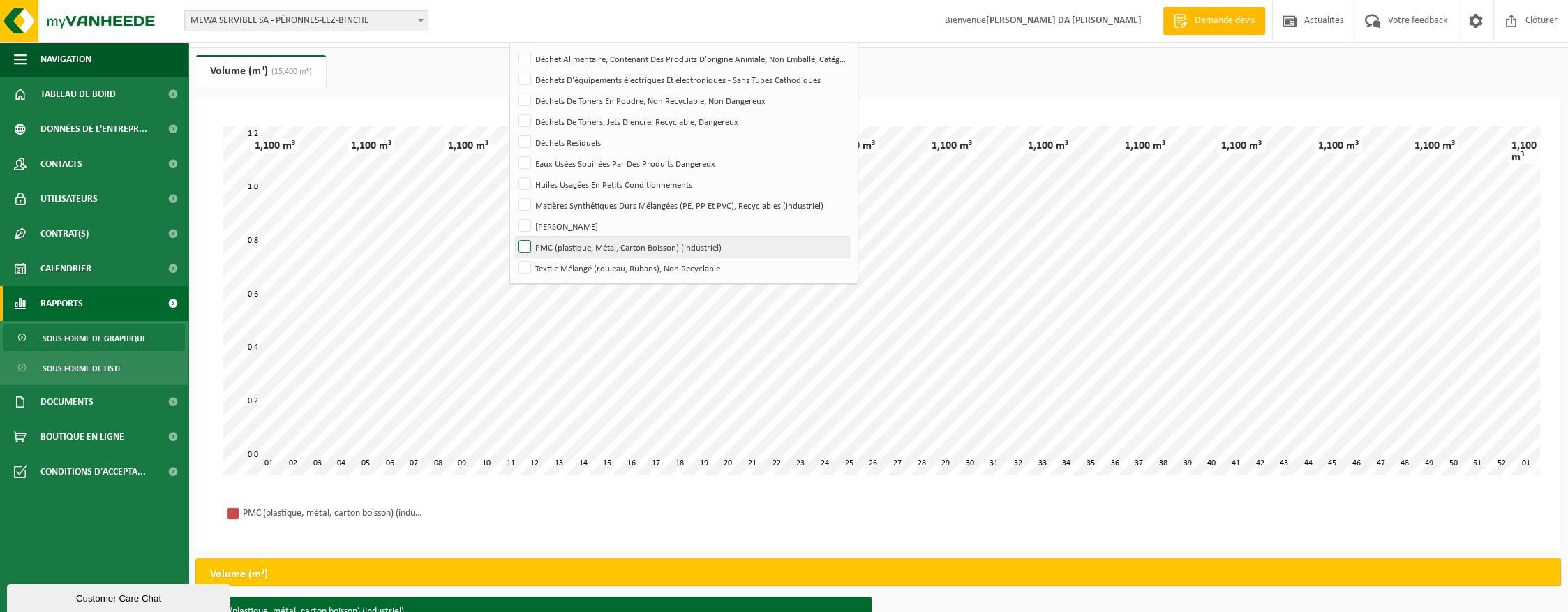
scroll to position [46, 0]
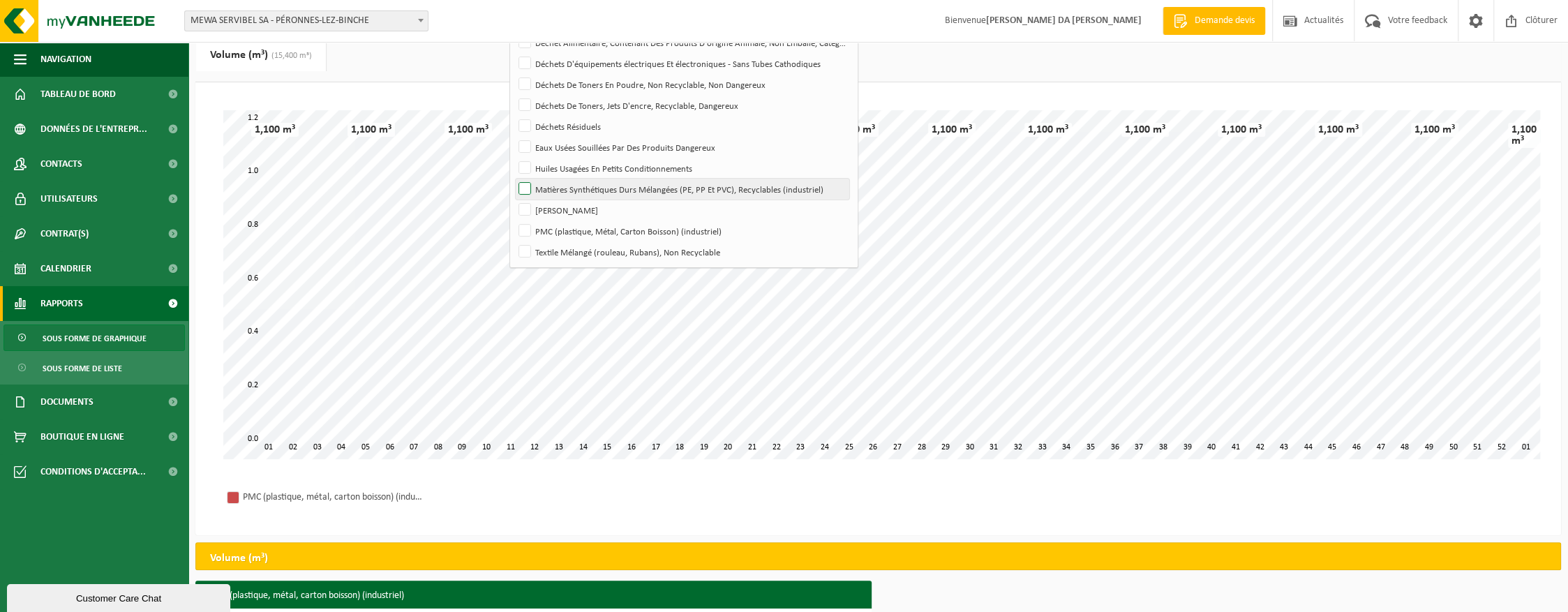
click at [567, 193] on label "Matières Synthétiques Durs Mélangées (PE, PP Et PVC), Recyclables (industriel)" at bounding box center [682, 189] width 334 height 21
click at [514, 179] on input "Matières Synthétiques Durs Mélangées (PE, PP Et PVC), Recyclables (industriel)" at bounding box center [513, 178] width 1 height 1
checkbox input "true"
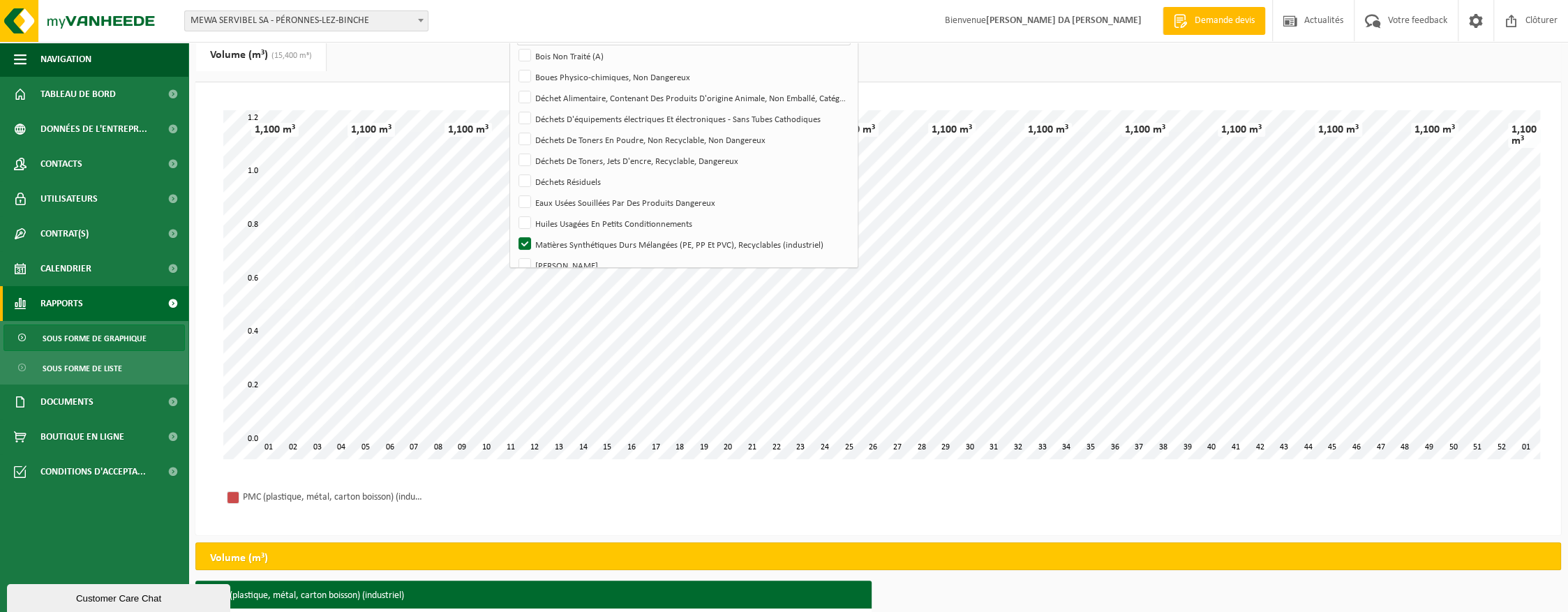
click at [1065, 67] on ul "Poids (t) (117,970 t) Volume (m³) (15,400 m³)" at bounding box center [878, 60] width 1366 height 43
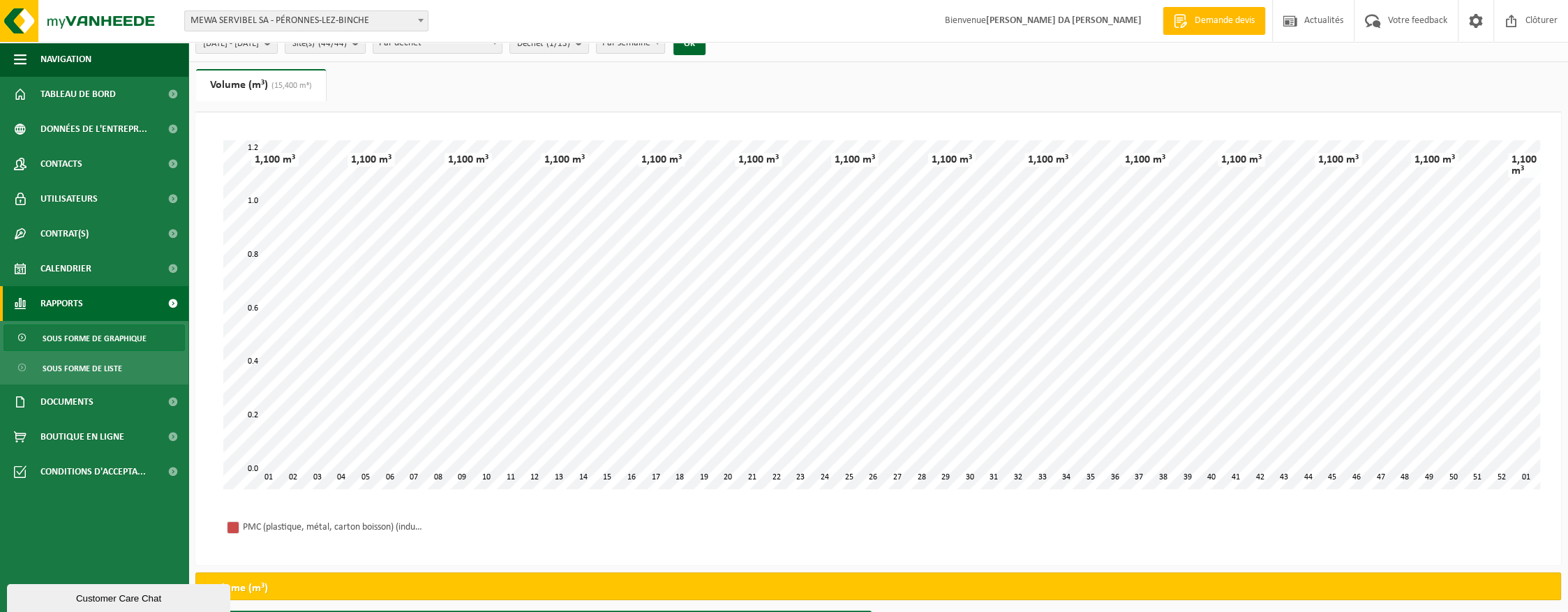
scroll to position [0, 0]
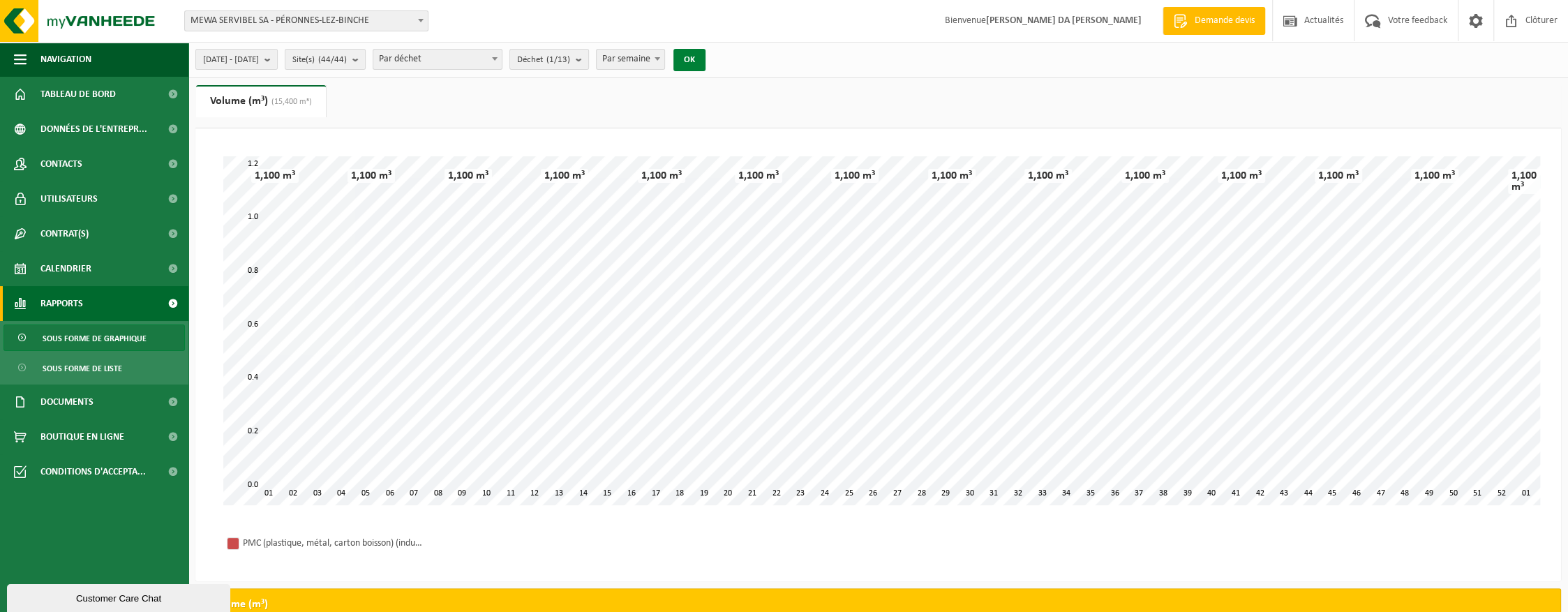
click at [705, 62] on button "OK" at bounding box center [689, 60] width 32 height 22
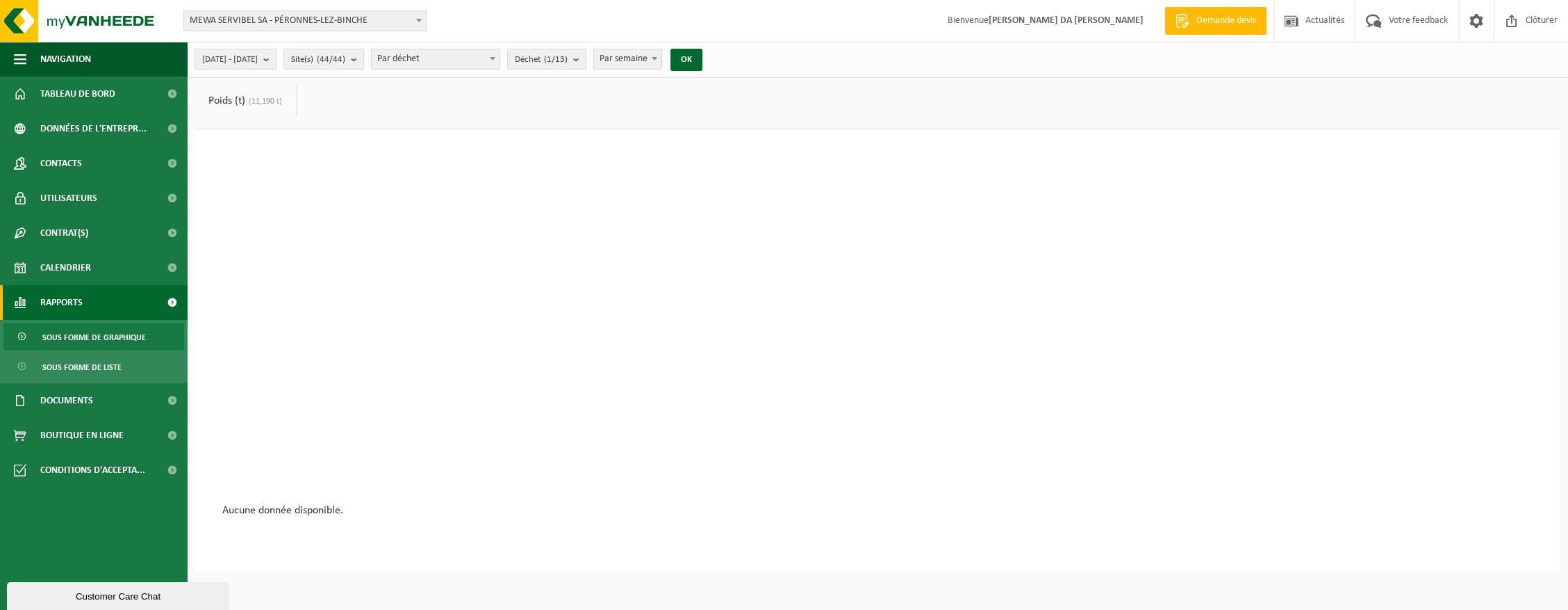
click at [647, 59] on span "Par semaine" at bounding box center [627, 59] width 67 height 19
select select "3"
click at [567, 57] on span "Déchet (1/13)" at bounding box center [541, 59] width 53 height 21
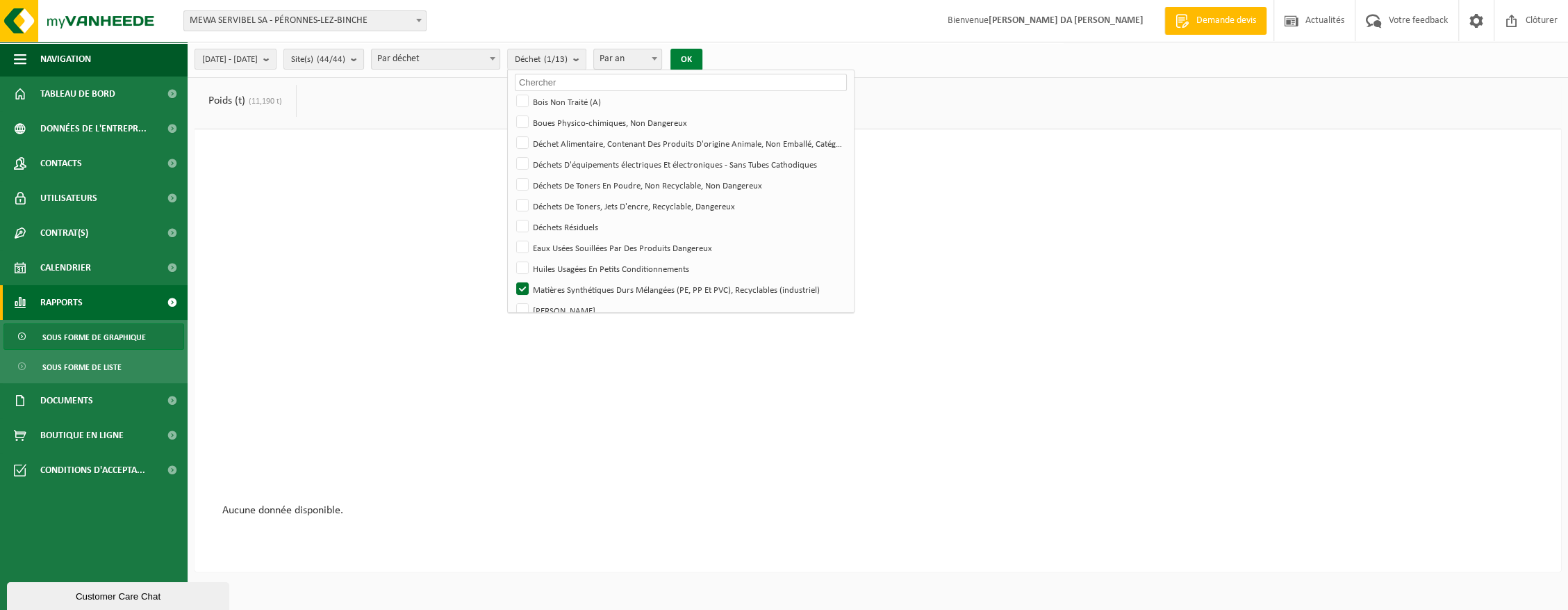
click at [703, 63] on button "OK" at bounding box center [686, 59] width 32 height 22
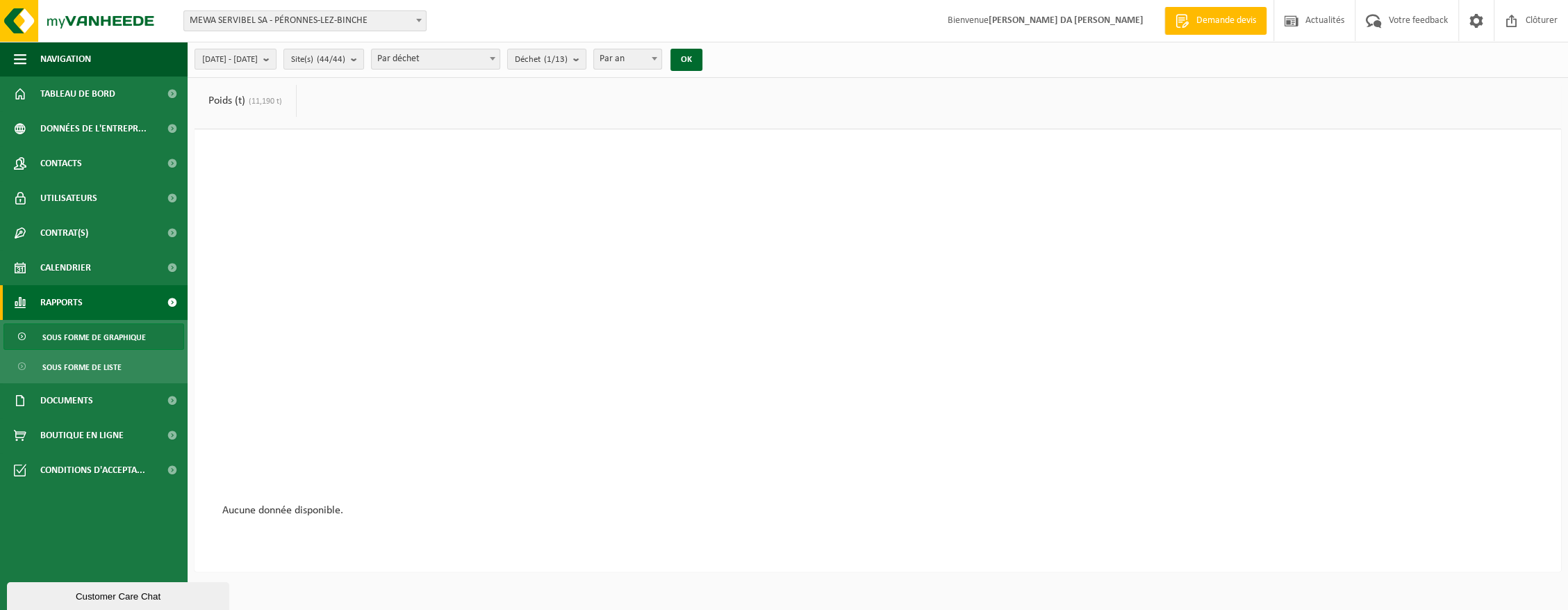
click at [465, 57] on span "Par déchet" at bounding box center [435, 59] width 128 height 19
click at [258, 60] on span "[DATE] - [DATE]" at bounding box center [230, 59] width 56 height 21
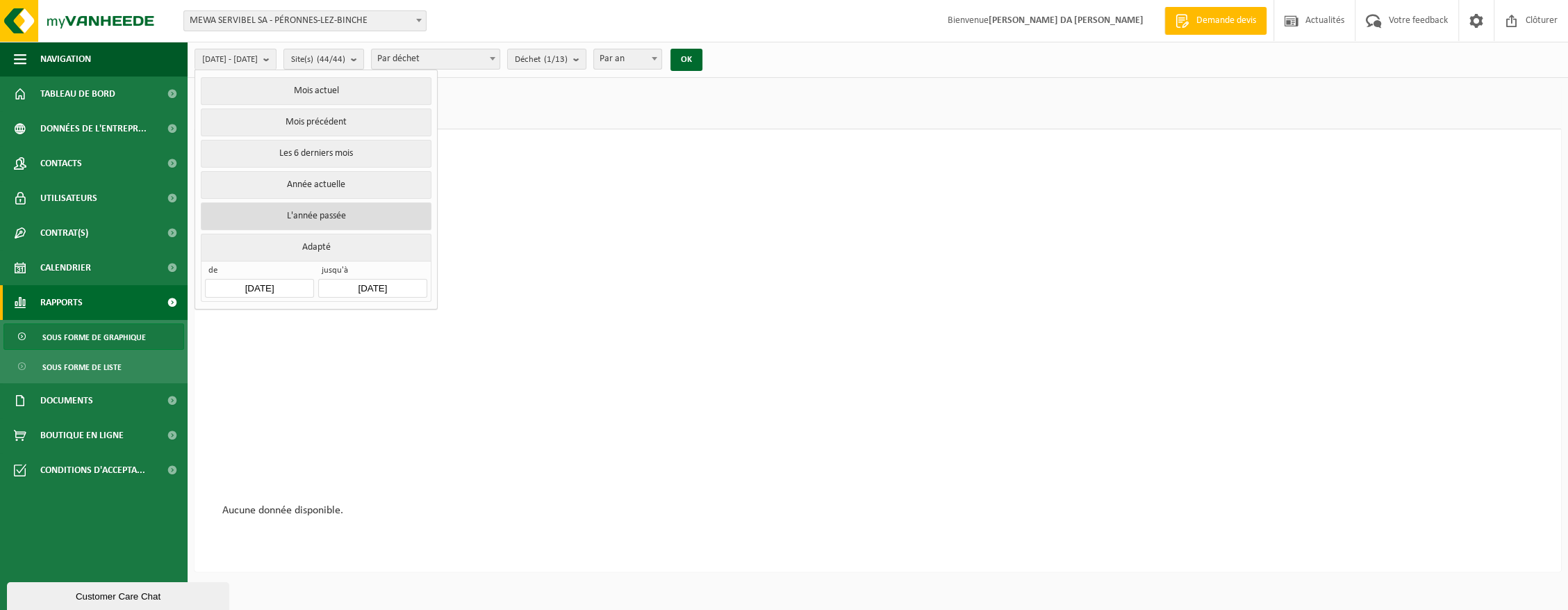
click at [315, 215] on button "L'année passée" at bounding box center [316, 216] width 230 height 28
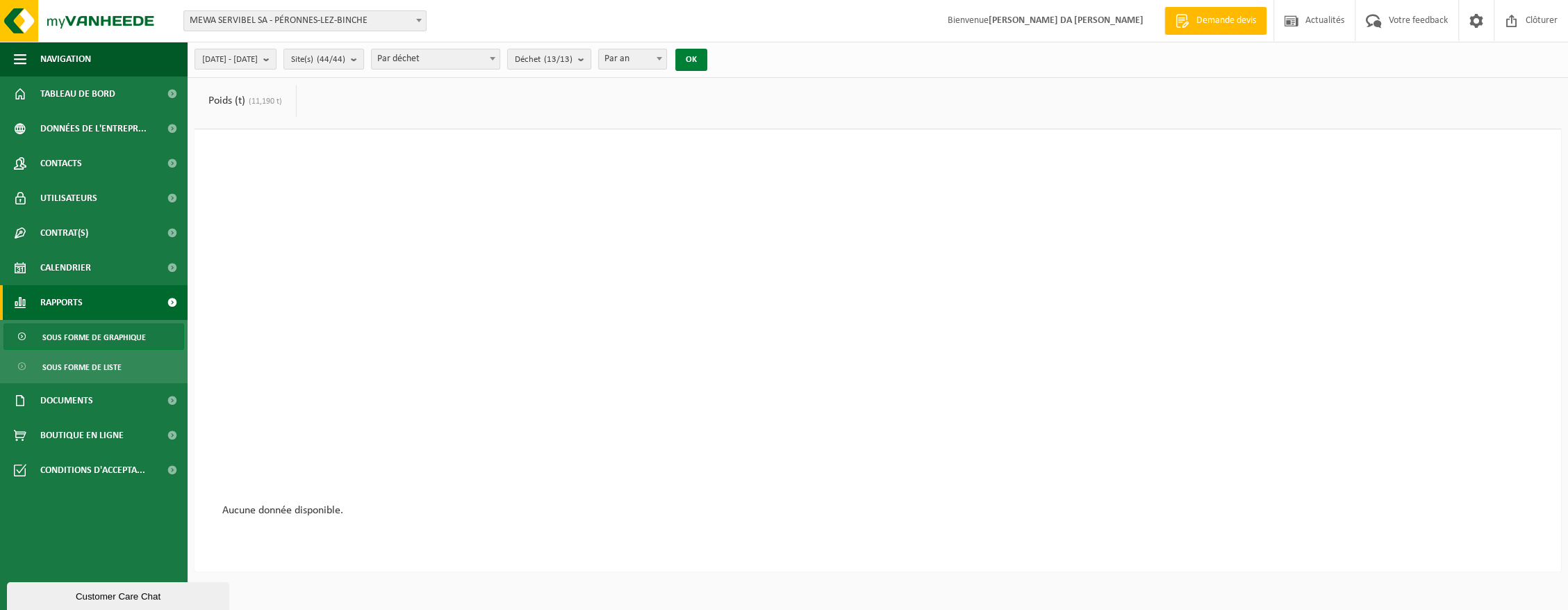
click at [708, 61] on button "OK" at bounding box center [691, 59] width 32 height 22
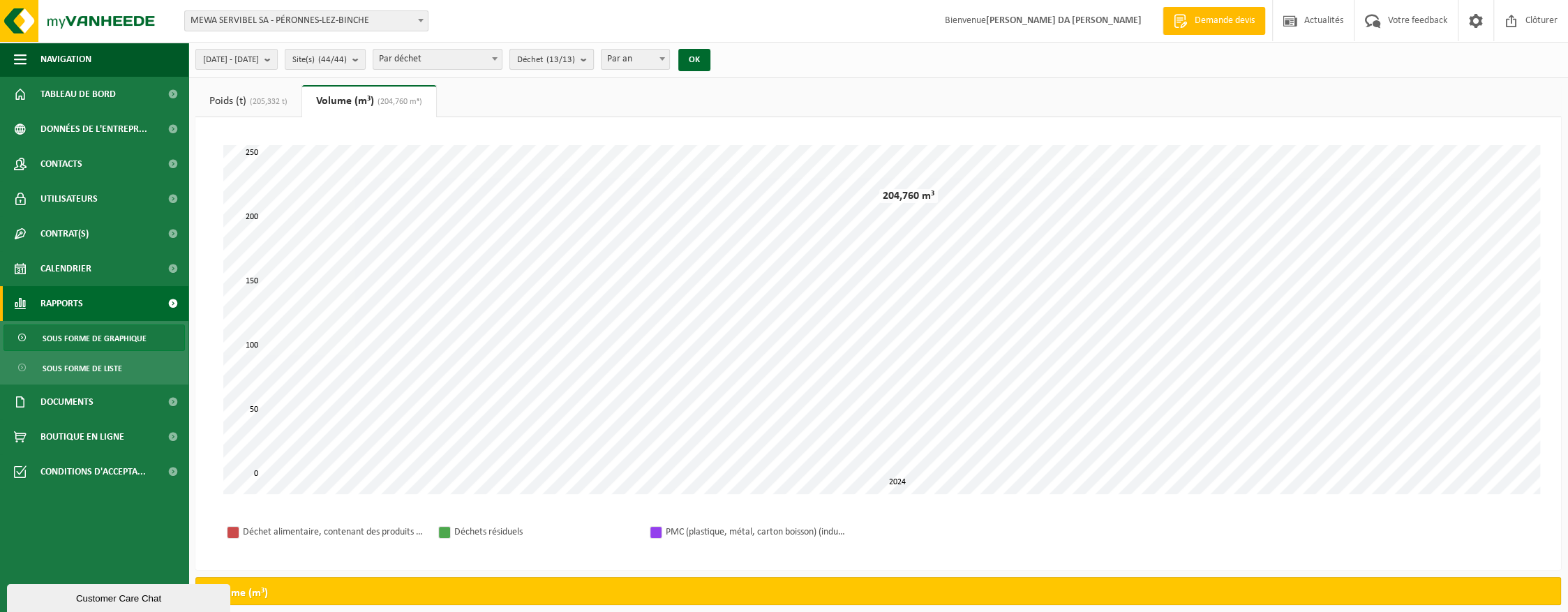
click at [575, 58] on count "(13/13)" at bounding box center [560, 60] width 29 height 9
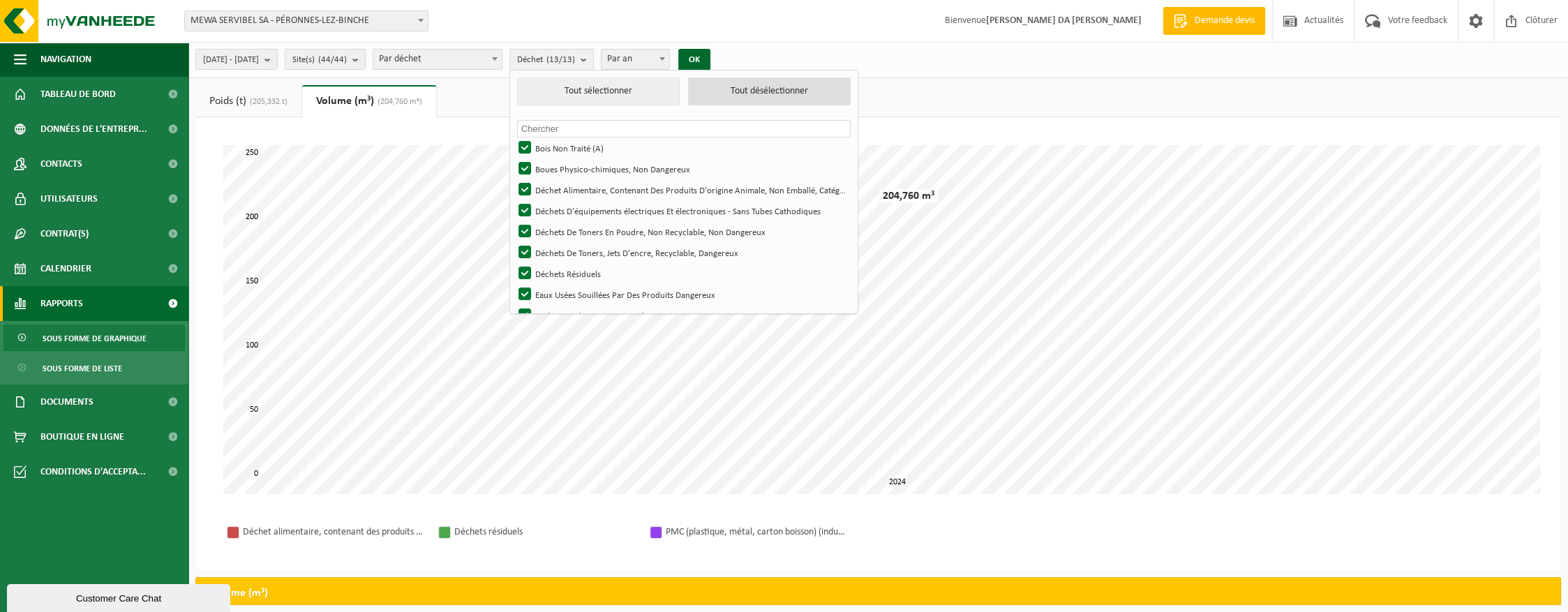
click at [753, 93] on button "Tout désélectionner" at bounding box center [769, 91] width 163 height 28
checkbox input "false"
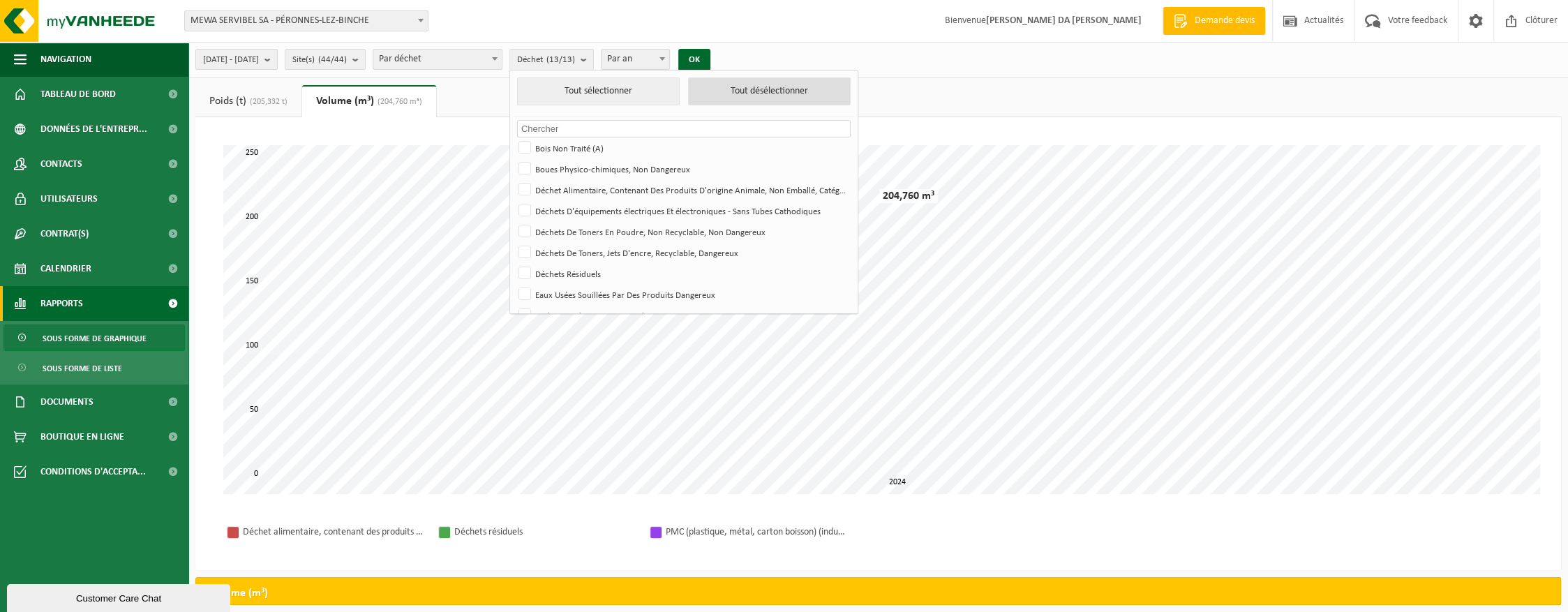
checkbox input "false"
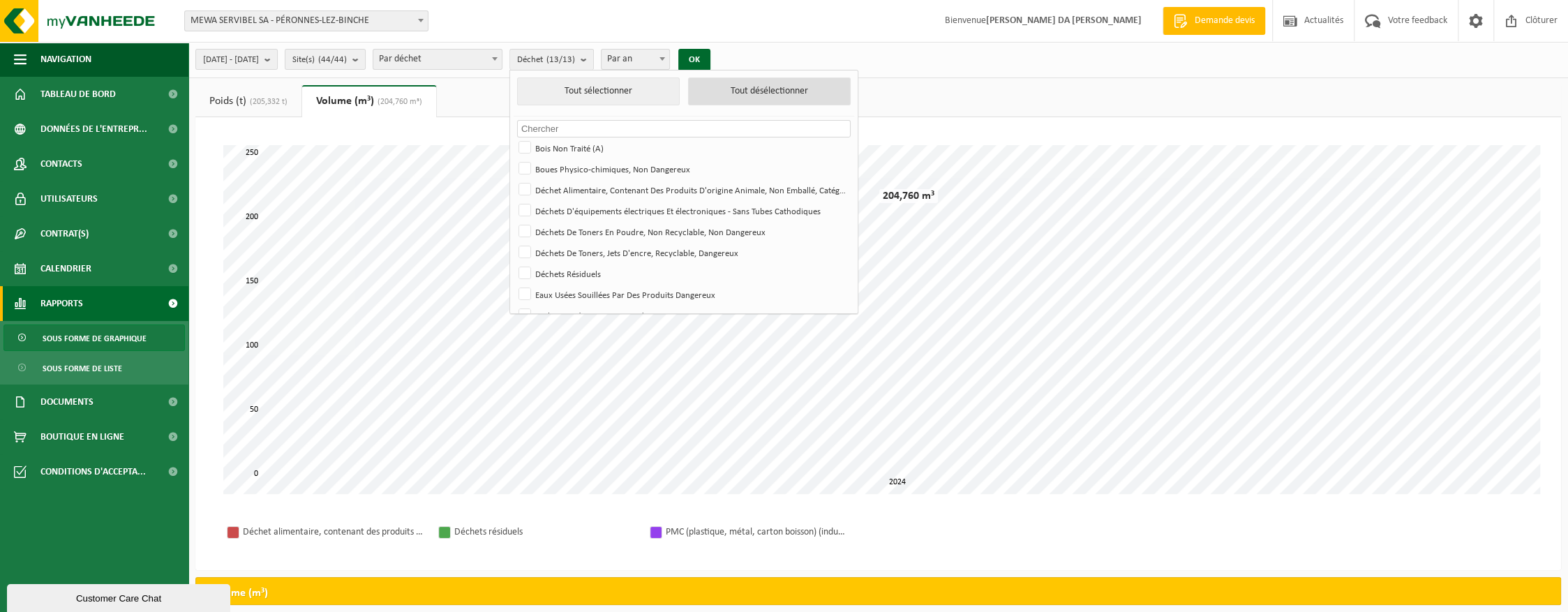
checkbox input "false"
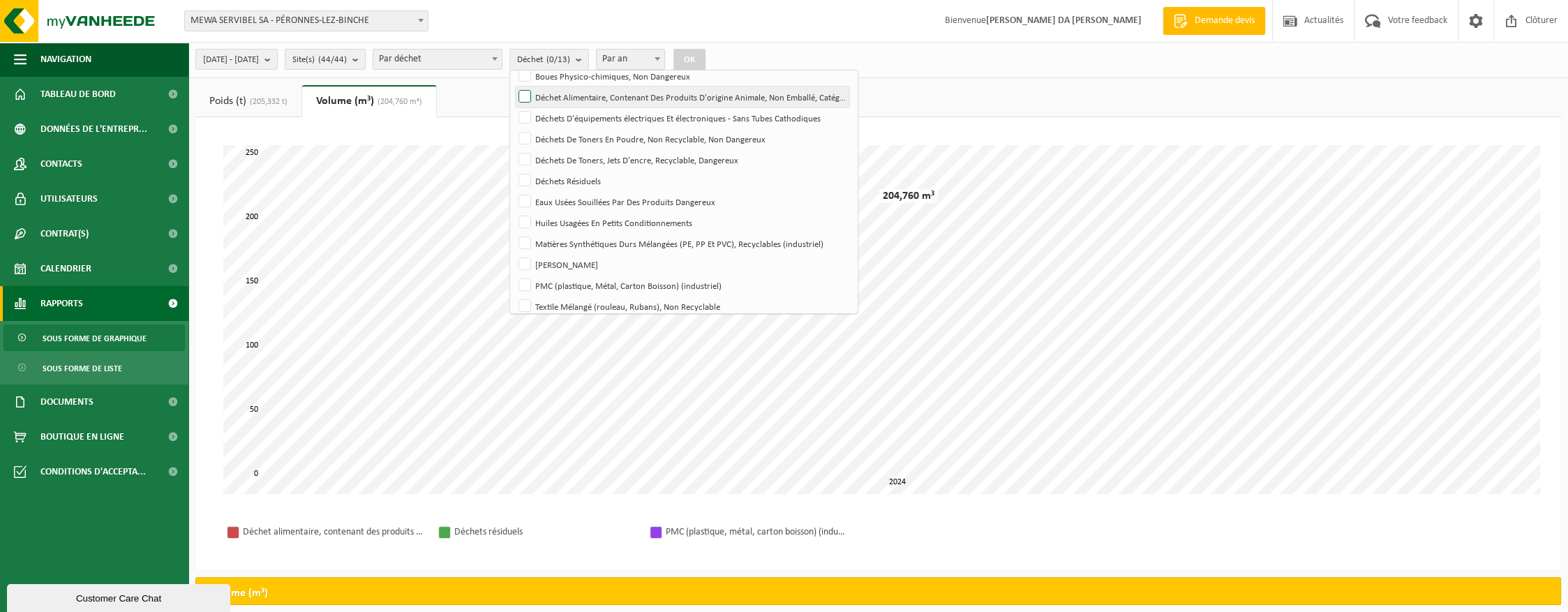
scroll to position [101, 0]
click at [710, 233] on label "Matières Synthétiques Durs Mélangées (PE, PP Et PVC), Recyclables (industriel)" at bounding box center [682, 235] width 334 height 21
click at [514, 225] on input "Matières Synthétiques Durs Mélangées (PE, PP Et PVC), Recyclables (industriel)" at bounding box center [513, 224] width 1 height 1
checkbox input "true"
click at [705, 52] on button "OK" at bounding box center [689, 60] width 32 height 22
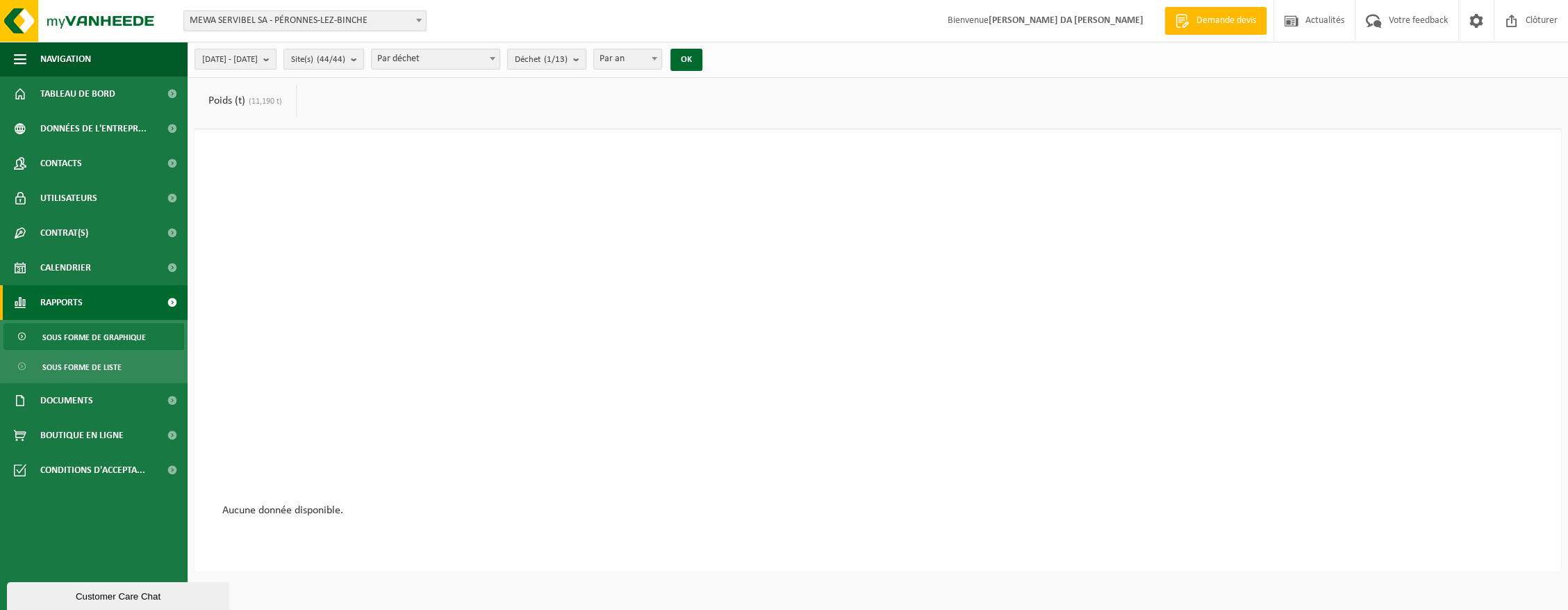
click at [260, 101] on span "(11,190 t)" at bounding box center [264, 102] width 37 height 9
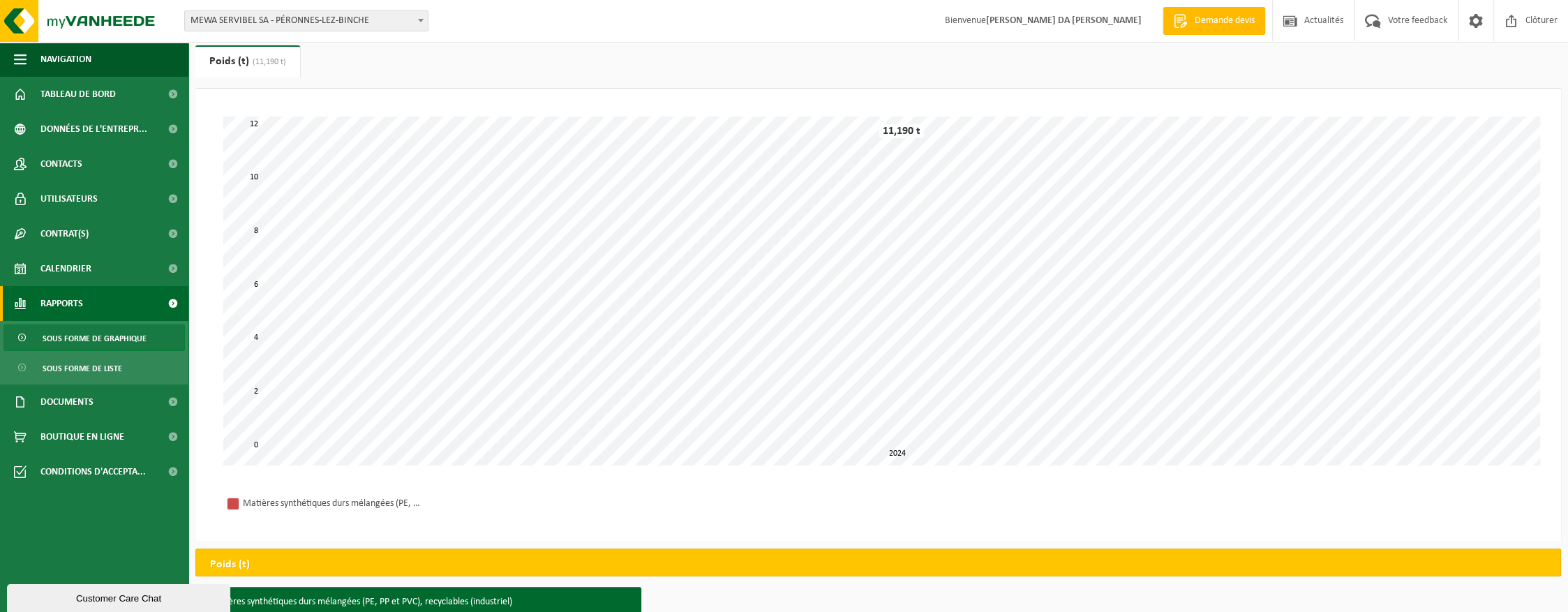
scroll to position [0, 0]
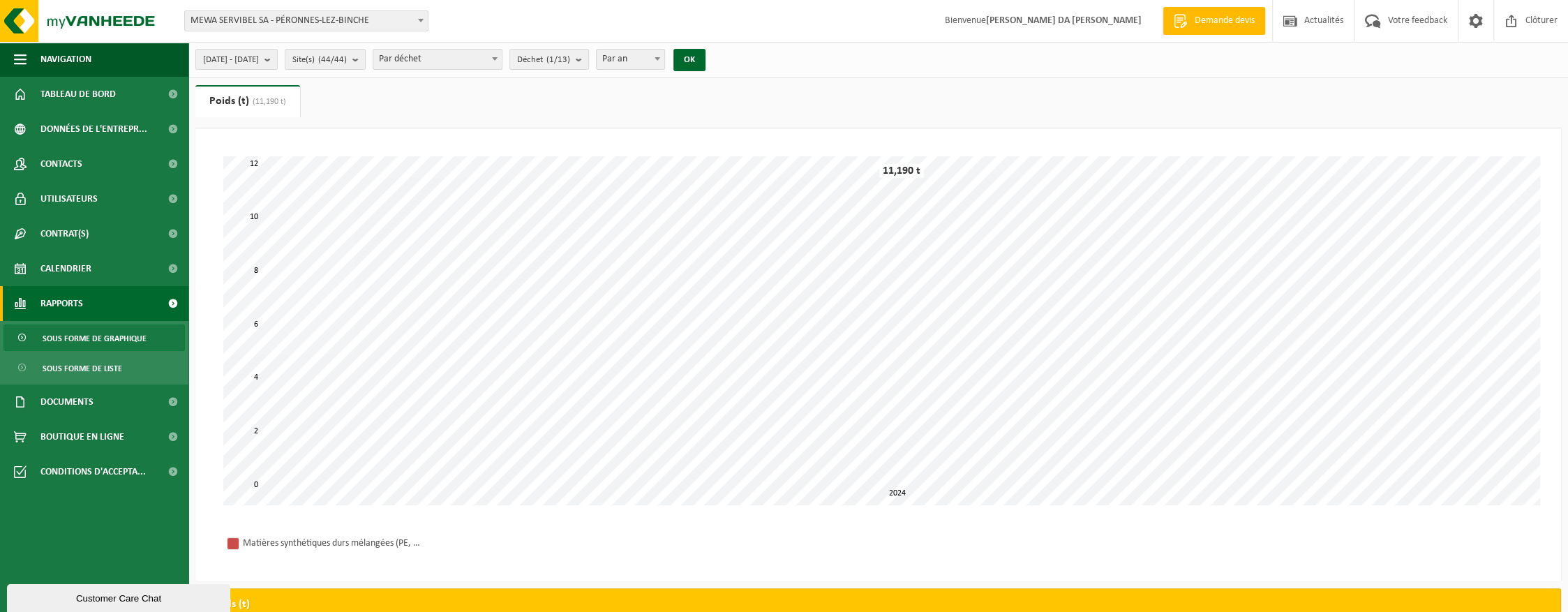
click at [662, 57] on span "Par an" at bounding box center [630, 59] width 67 height 19
select select "1"
click at [705, 62] on button "OK" at bounding box center [689, 60] width 32 height 22
